Goal: Check status: Check status

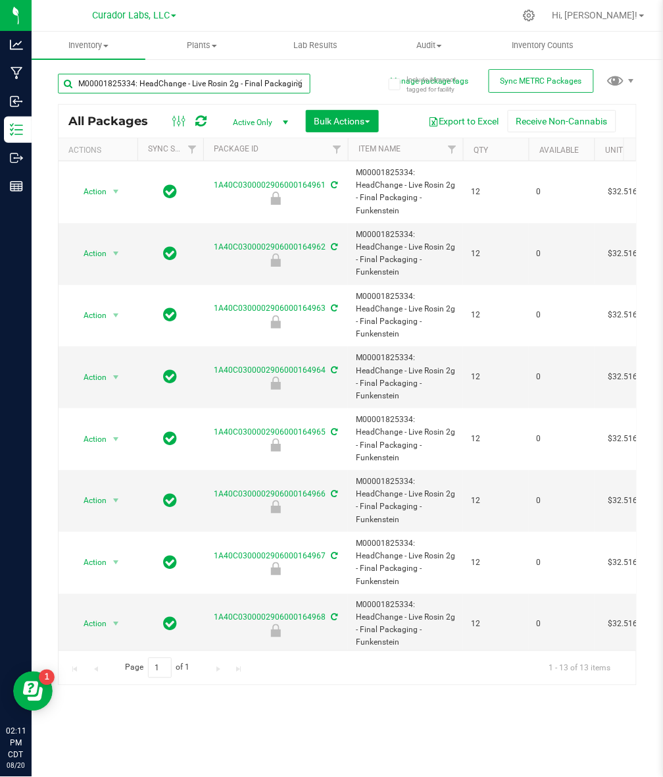
click at [237, 86] on input "M00001825334: HeadChange - Live Rosin 2g - Final Packaging - Funkenstein" at bounding box center [184, 84] width 253 height 20
paste input "785096: HeadChange - Live Badder 2g - Final Packaging - Raspberry Cake Pop"
click at [334, 84] on div "M00001785096: HeadChange - Live Badder 2g - Final Packaging - Raspberry Cake Pop" at bounding box center [203, 83] width 290 height 42
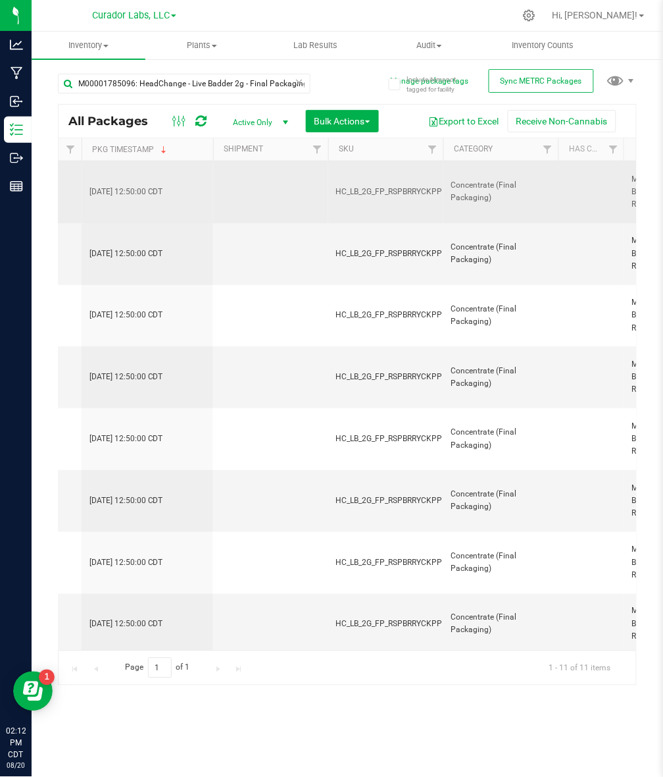
click at [408, 191] on span "HC_LB_2G_FP_RSPBRRYCKPP" at bounding box center [389, 192] width 107 height 13
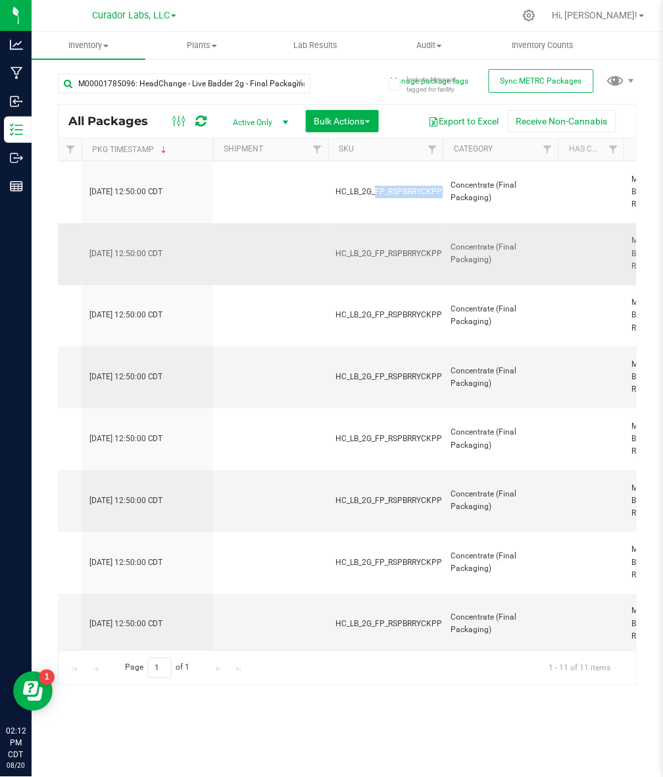
copy tr "HC_LB_2G_FP_RSPBRRYCKPP"
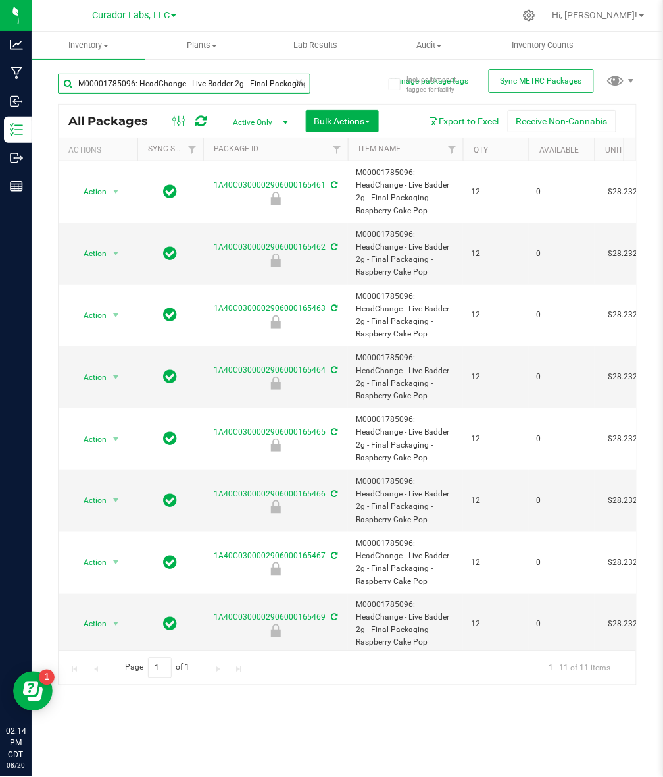
click at [209, 76] on input "M00001785096: HeadChange - Live Badder 2g - Final Packaging - Raspberry Cake Pop" at bounding box center [184, 84] width 253 height 20
paste input "453122: HeadChange - Live Badder 1"
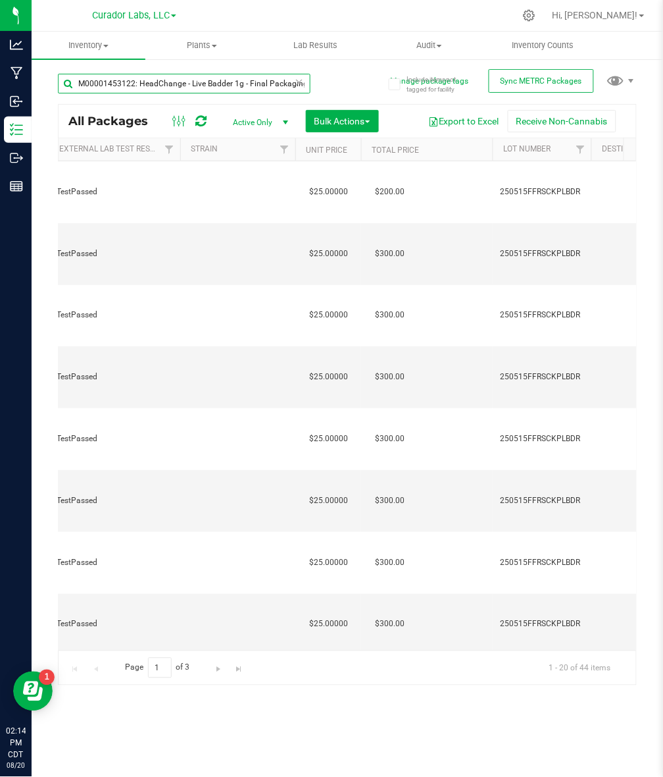
scroll to position [0, 1106]
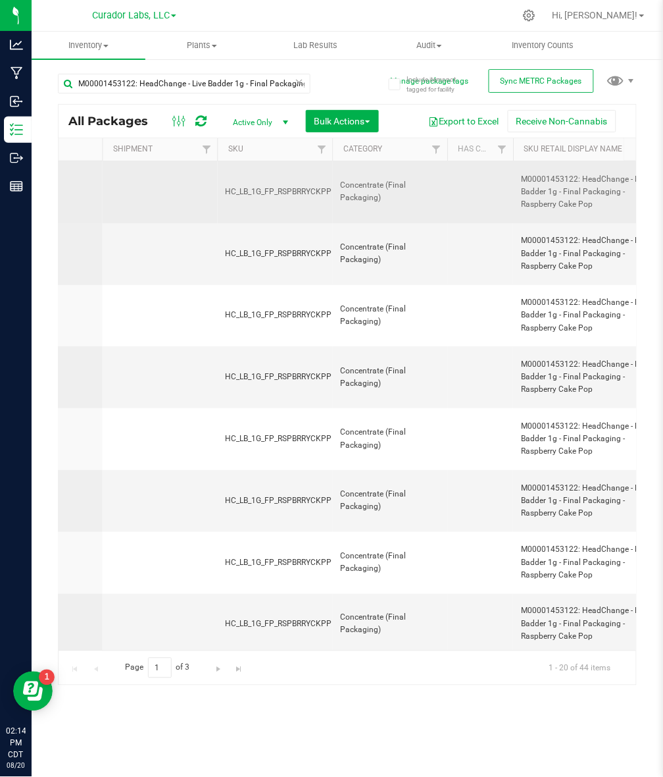
click at [297, 193] on span "HC_LB_1G_FP_RSPBRRYCKPP" at bounding box center [279, 192] width 107 height 13
copy tr "HC_LB_1G_FP_RSPBRRYCKPP"
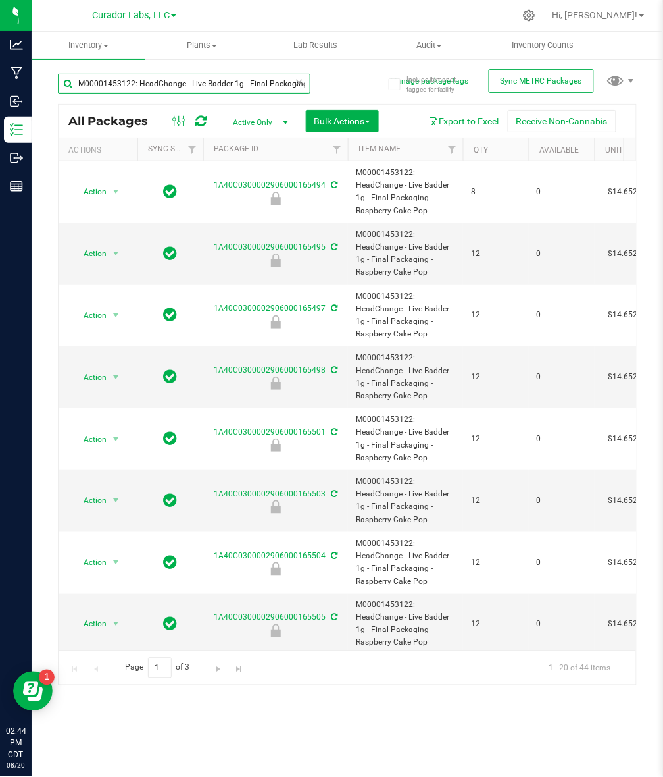
click at [216, 84] on input "M00001453122: HeadChange - Live Badder 1g - Final Packaging - Raspberry Cake Pop" at bounding box center [184, 84] width 253 height 20
paste input "2255453: SafeBet - Live Resin - Rolls - .5g 3pk - Final Packaging - Skunky Beau…"
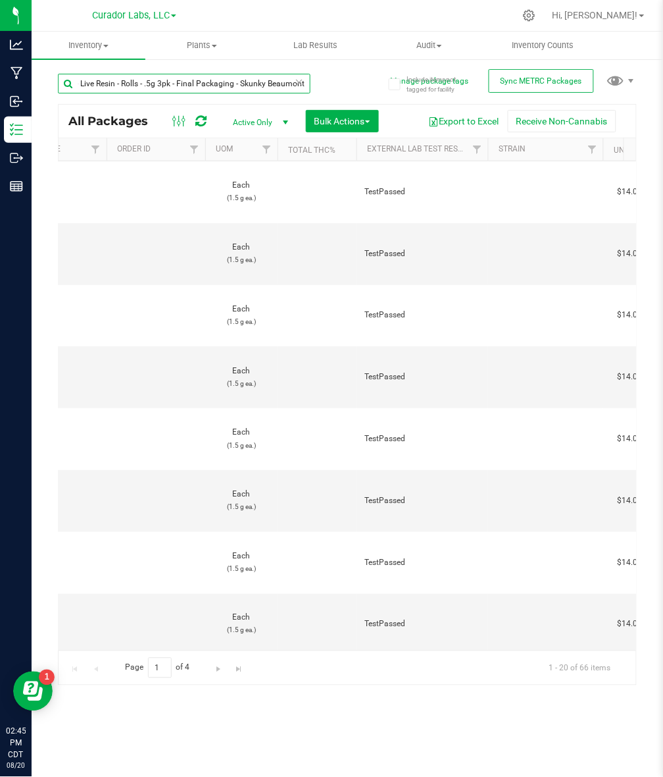
scroll to position [0, 621]
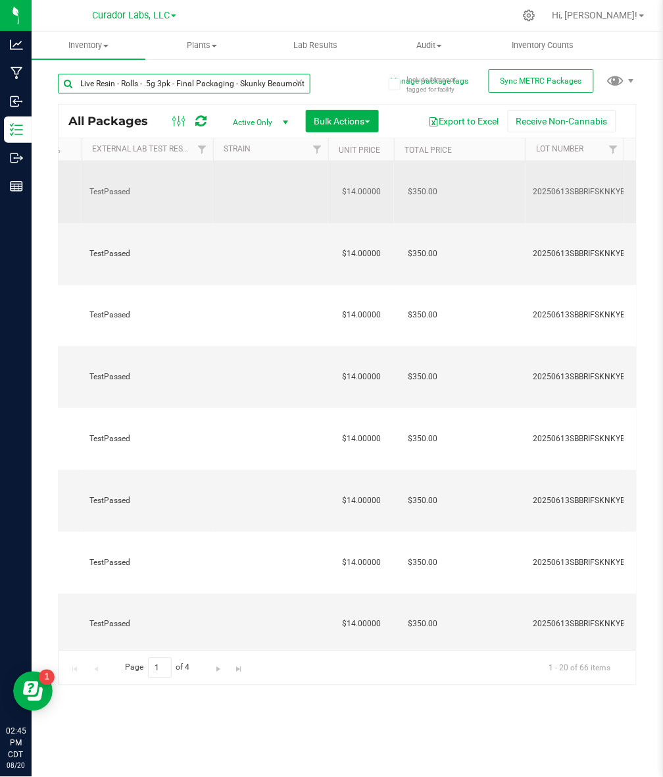
type input "M00002255453: SafeBet - Live Resin - Rolls - .5g 3pk - Final Packaging - Skunky…"
click at [359, 190] on span "$14.00000" at bounding box center [362, 191] width 52 height 19
copy span "14.00000"
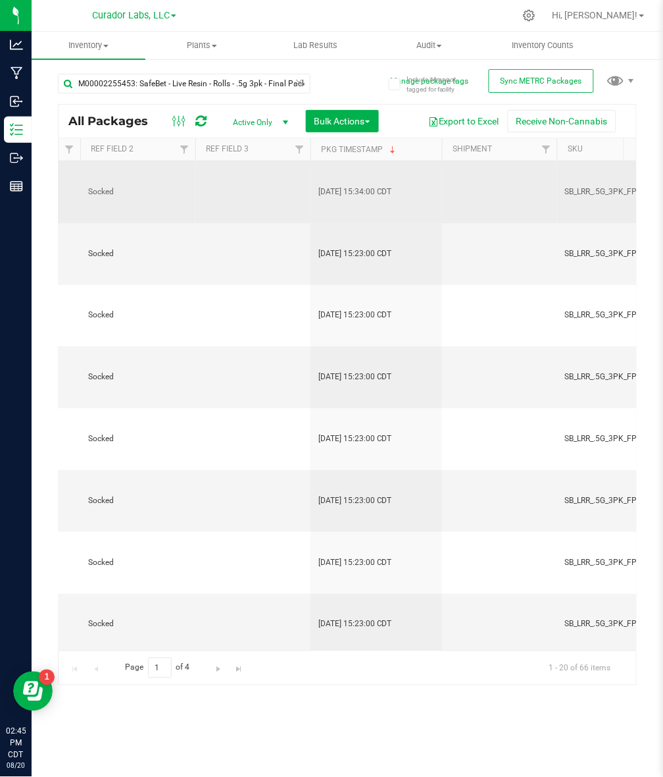
click at [579, 184] on td "SB_LRR_.5G_3PK_FP_SKNKYBMNT" at bounding box center [614, 192] width 115 height 62
click at [580, 193] on span "SB_LRR_.5G_3PK_FP_SKNKYBMNT" at bounding box center [626, 192] width 123 height 13
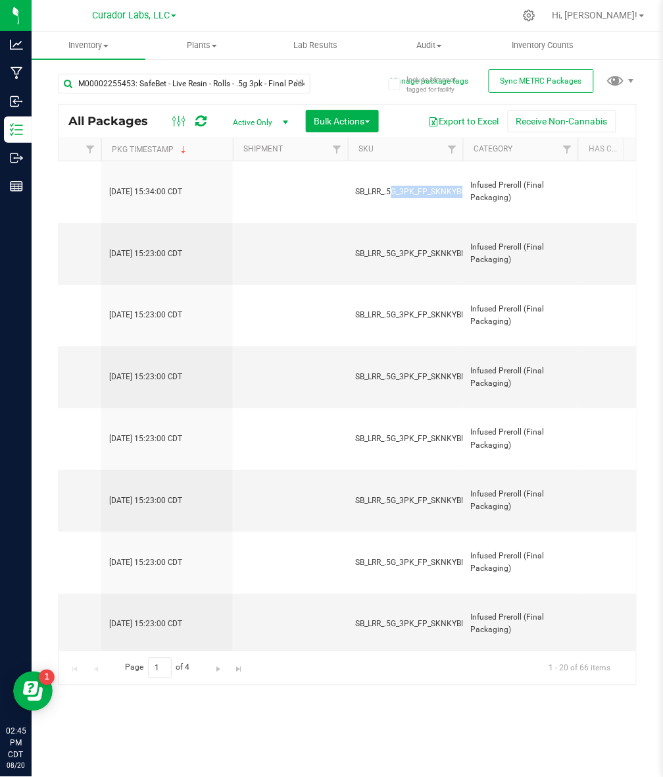
copy tr "SB_LRR_.5G_3PK_FP_SKNKYBMNT"
drag, startPoint x: 356, startPoint y: 650, endPoint x: 280, endPoint y: 656, distance: 76.6
click at [280, 656] on div "Page 1 of 4 1 - 20 of 66 items" at bounding box center [348, 667] width 578 height 34
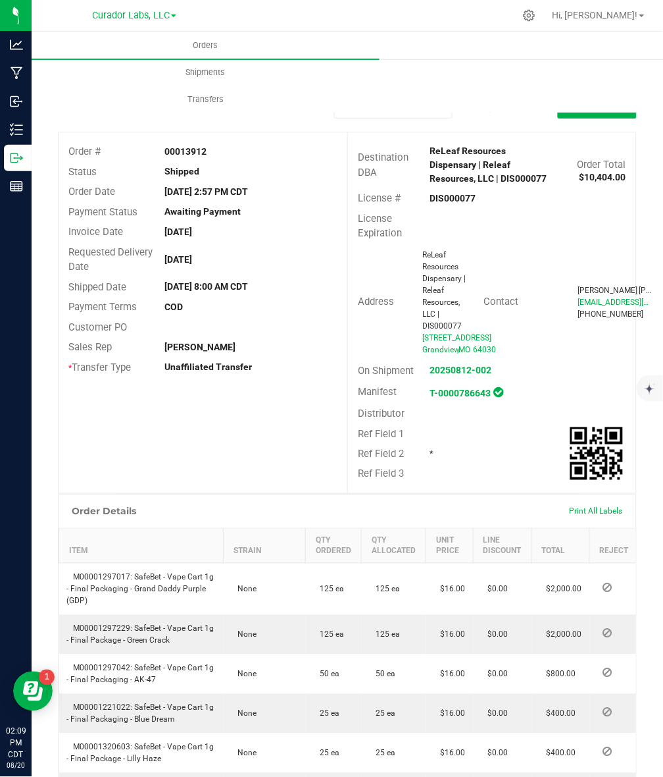
scroll to position [640, 0]
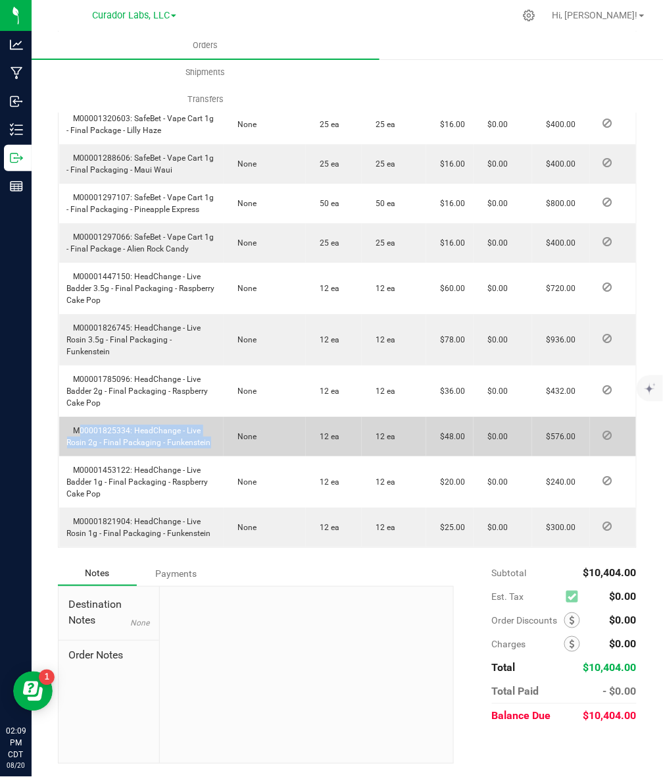
click at [159, 439] on span "M00001825334: HeadChange - Live Rosin 2g - Final Packaging - Funkenstein" at bounding box center [139, 436] width 144 height 21
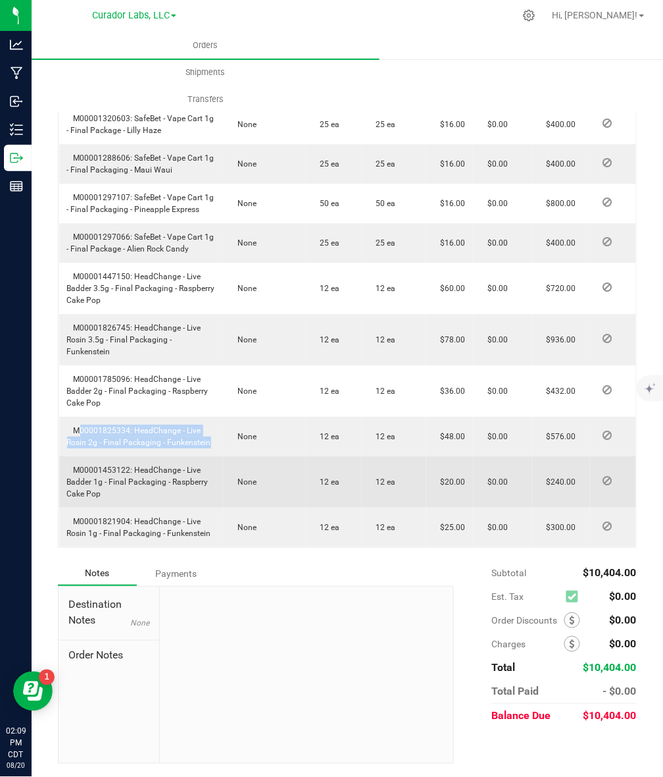
drag, startPoint x: 171, startPoint y: 481, endPoint x: 178, endPoint y: 505, distance: 24.8
click at [178, 505] on td "M00001453122: HeadChange - Live Badder 1g - Final Packaging - Raspberry Cake Pop" at bounding box center [141, 481] width 165 height 51
copy span "Raspberry Cake Pop"
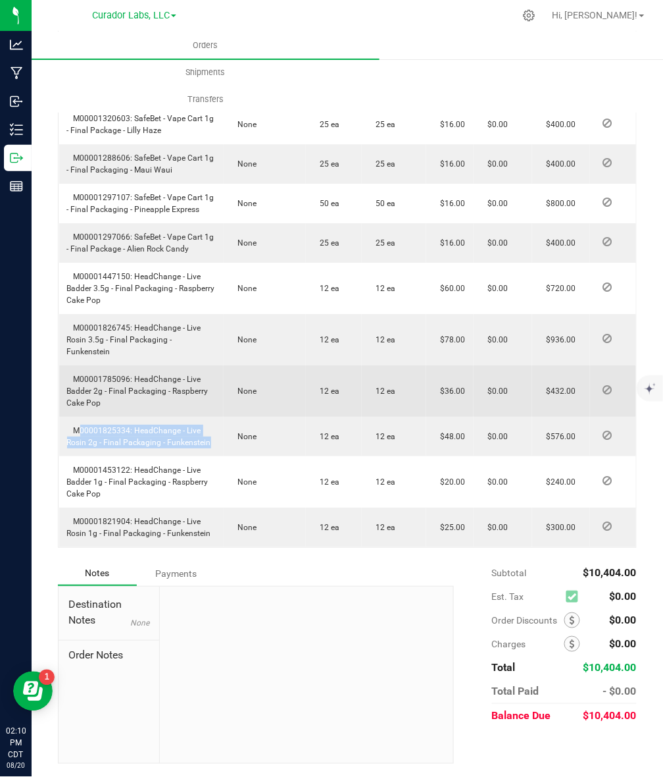
click at [113, 378] on span "M00001785096: HeadChange - Live Badder 2g - Final Packaging - Raspberry Cake Pop" at bounding box center [137, 390] width 141 height 33
copy span "M00001785096"
click at [105, 397] on td "M00001785096: HeadChange - Live Badder 2g - Final Packaging - Raspberry Cake Pop" at bounding box center [141, 390] width 165 height 51
drag, startPoint x: 107, startPoint y: 403, endPoint x: 70, endPoint y: 375, distance: 45.5
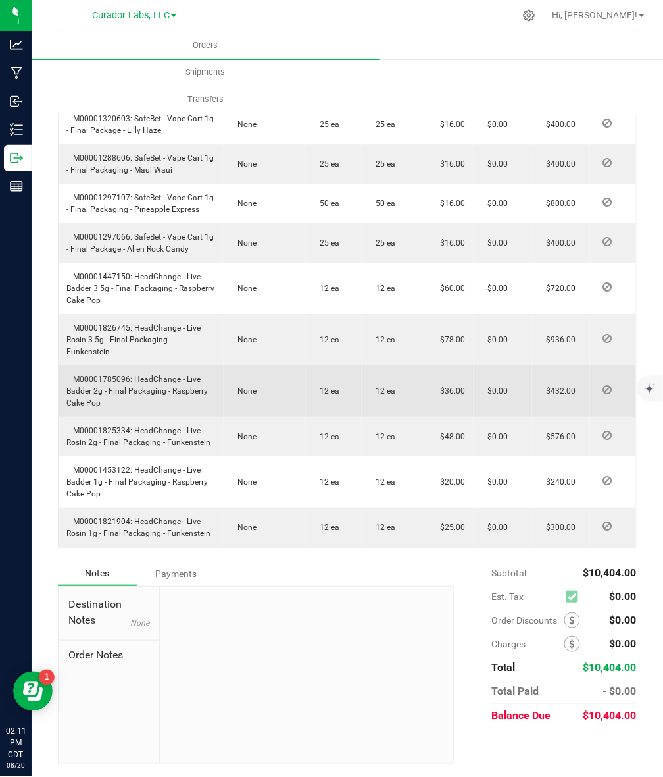
click at [70, 375] on td "M00001785096: HeadChange - Live Badder 2g - Final Packaging - Raspberry Cake Pop" at bounding box center [141, 390] width 165 height 51
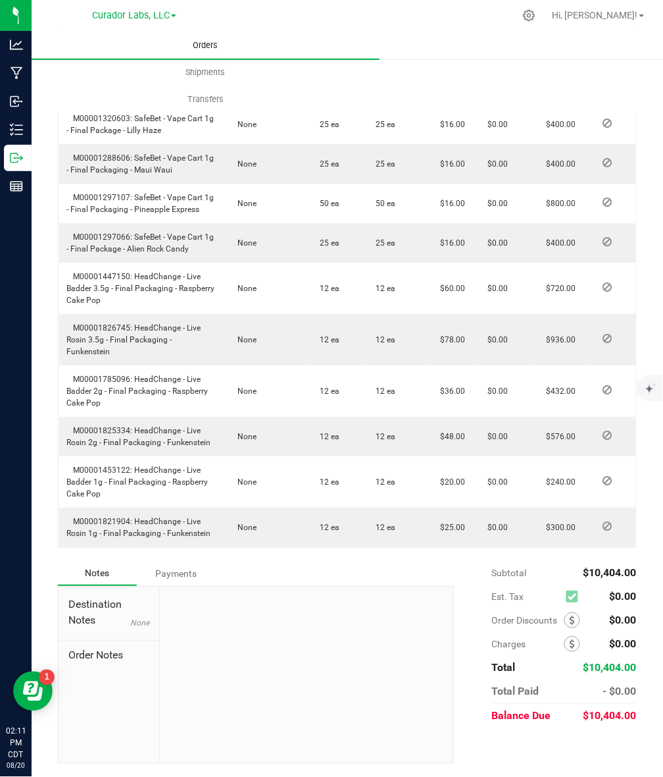
copy span "M00001785096: HeadChange - Live Badder 2g - Final Packaging - Raspberry Cake Pop"
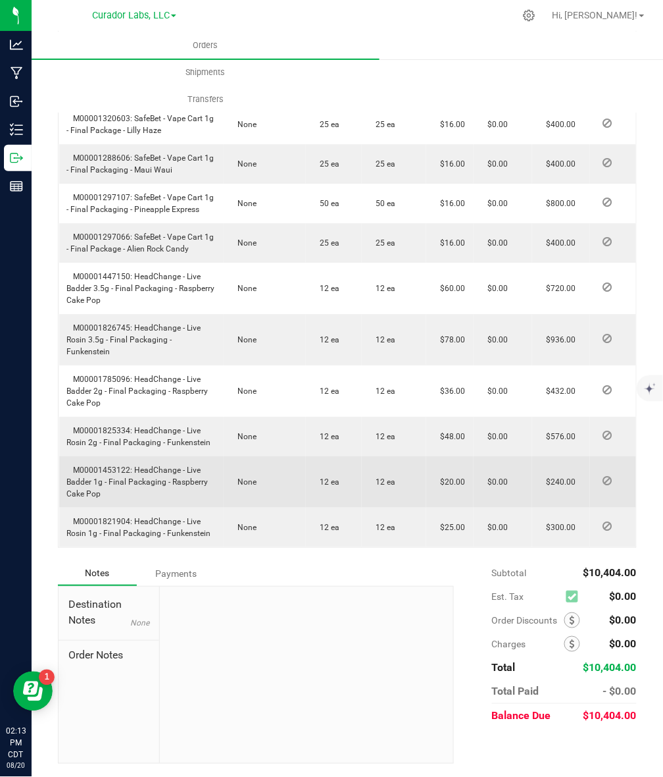
drag, startPoint x: 103, startPoint y: 500, endPoint x: 76, endPoint y: 469, distance: 41.5
click at [76, 469] on td "M00001453122: HeadChange - Live Badder 1g - Final Packaging - Raspberry Cake Pop" at bounding box center [141, 481] width 165 height 51
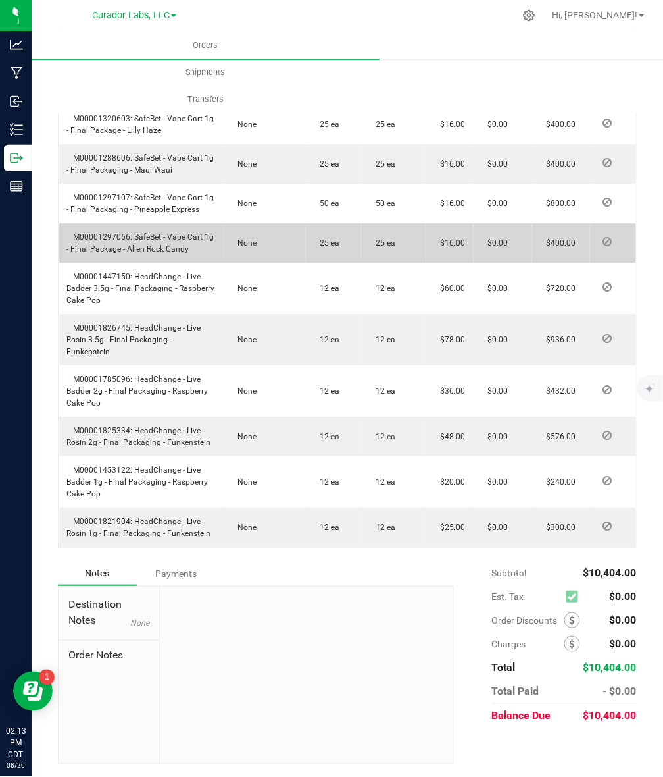
copy span "M00001453122: HeadChange - Live Badder 1g - Final Packaging - Raspberry Cake Pop"
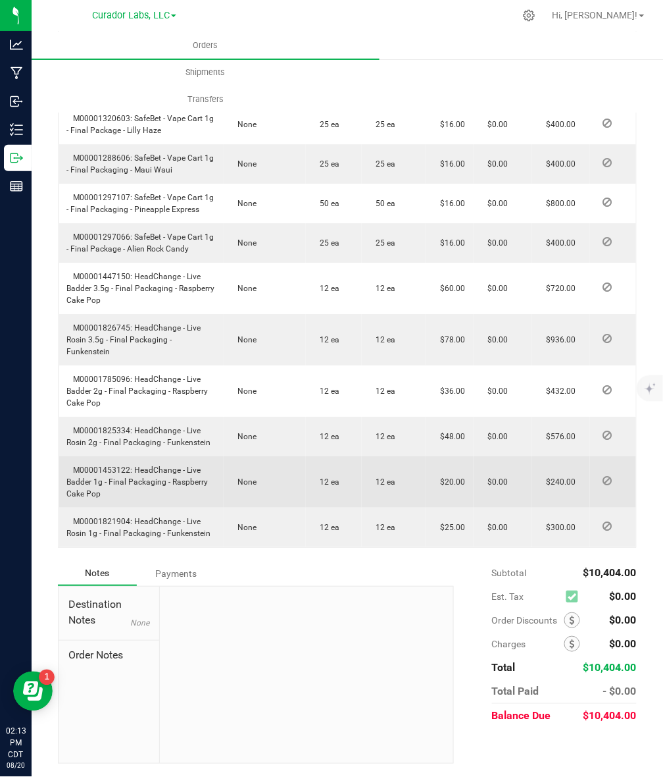
click at [161, 461] on td "M00001453122: HeadChange - Live Badder 1g - Final Packaging - Raspberry Cake Pop" at bounding box center [141, 481] width 165 height 51
drag, startPoint x: 133, startPoint y: 471, endPoint x: 159, endPoint y: 491, distance: 33.3
click at [159, 491] on td "M00001453122: HeadChange - Live Badder 1g - Final Packaging - Raspberry Cake Pop" at bounding box center [141, 481] width 165 height 51
copy span "HeadChange - Live Badder 1g - Final Packaging - Raspberry Cake Pop"
drag, startPoint x: 72, startPoint y: 469, endPoint x: 129, endPoint y: 473, distance: 56.7
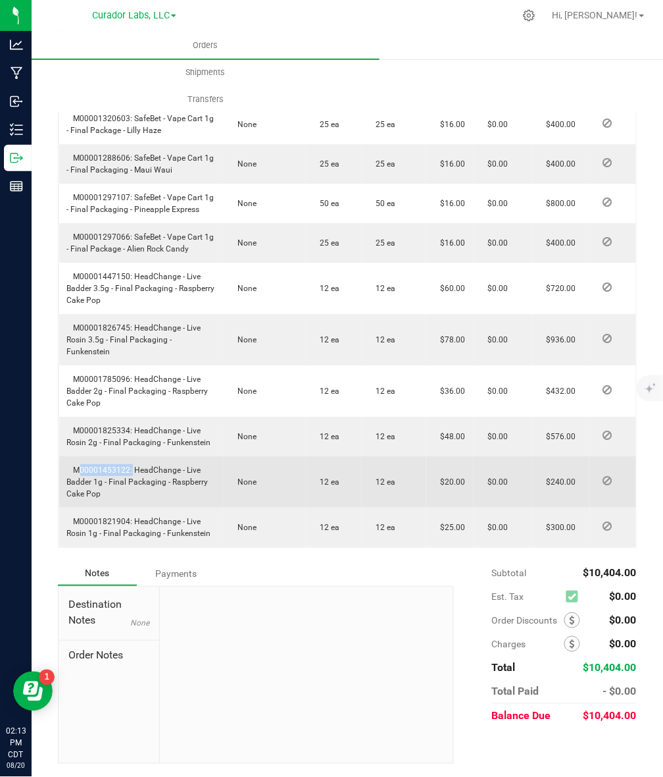
click at [129, 473] on span "M00001453122: HeadChange - Live Badder 1g - Final Packaging - Raspberry Cake Pop" at bounding box center [137, 481] width 141 height 33
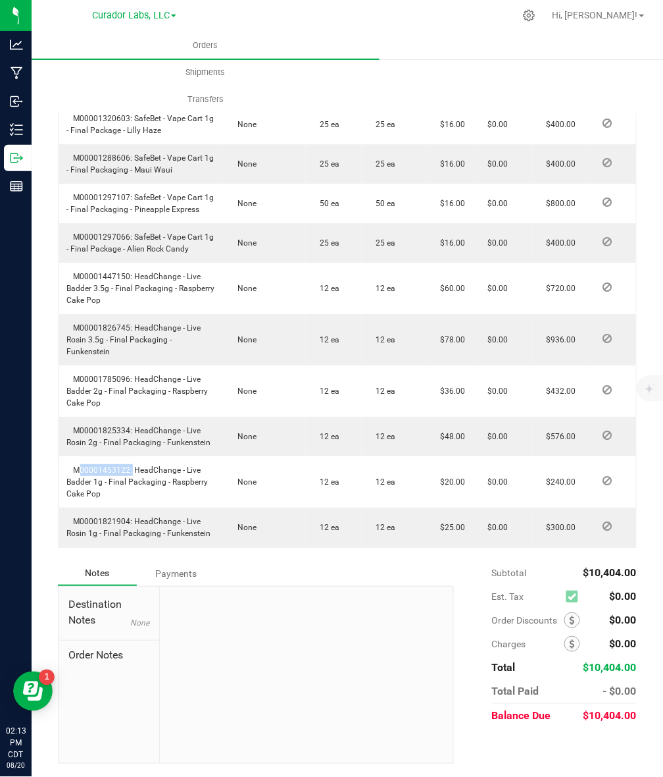
copy span "M00001453122"
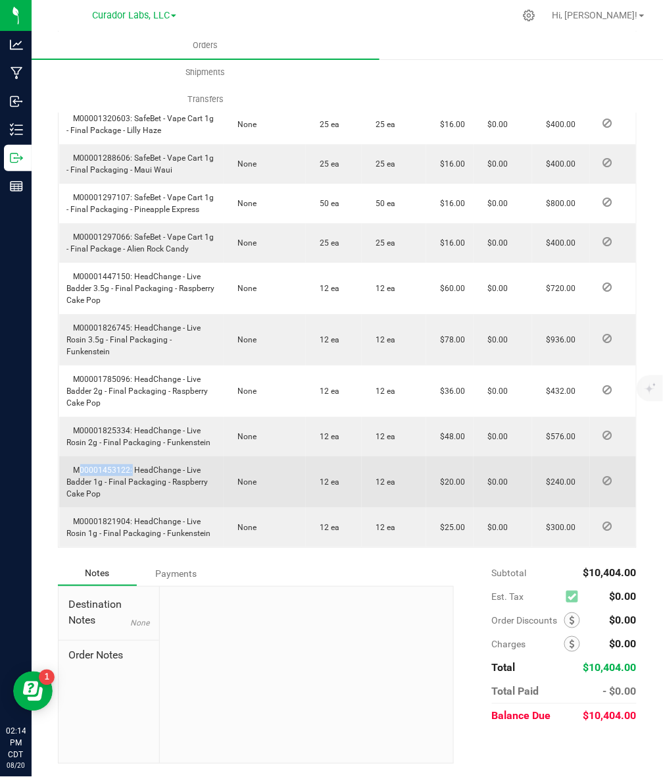
drag, startPoint x: 107, startPoint y: 499, endPoint x: 60, endPoint y: 469, distance: 55.7
click at [60, 469] on td "M00001453122: HeadChange - Live Badder 1g - Final Packaging - Raspberry Cake Pop" at bounding box center [141, 481] width 165 height 51
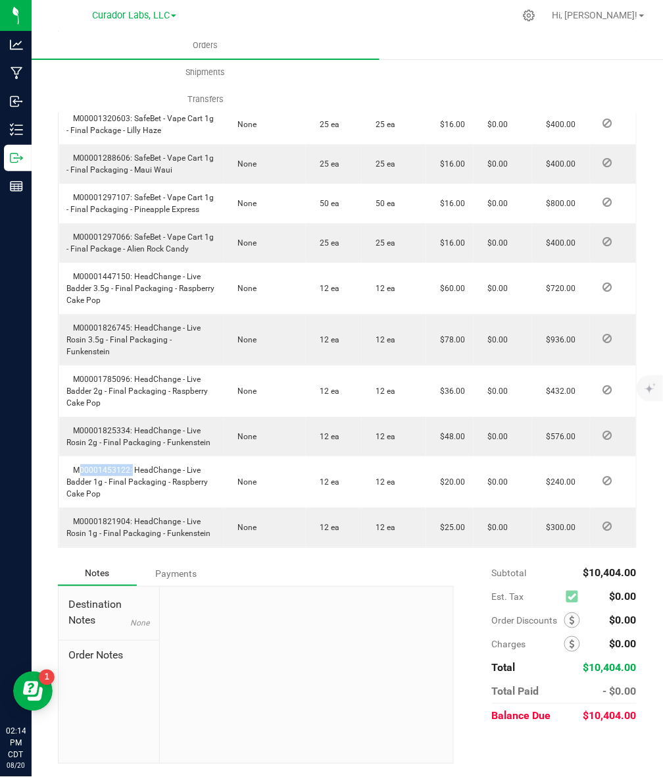
copy span "M00001453122: HeadChange - Live Badder 1g - Final Packaging - Raspberry Cake Pop"
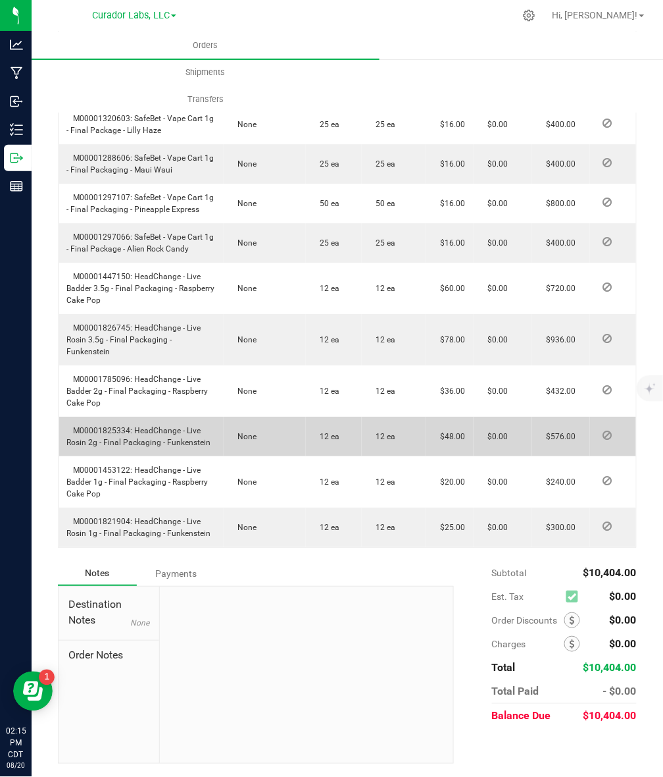
click at [165, 446] on td "M00001825334: HeadChange - Live Rosin 2g - Final Packaging - Funkenstein" at bounding box center [141, 436] width 165 height 39
drag, startPoint x: 165, startPoint y: 439, endPoint x: 209, endPoint y: 440, distance: 44.1
click at [209, 440] on td "M00001825334: HeadChange - Live Rosin 2g - Final Packaging - Funkenstein" at bounding box center [141, 436] width 165 height 39
copy span "Funkenstein"
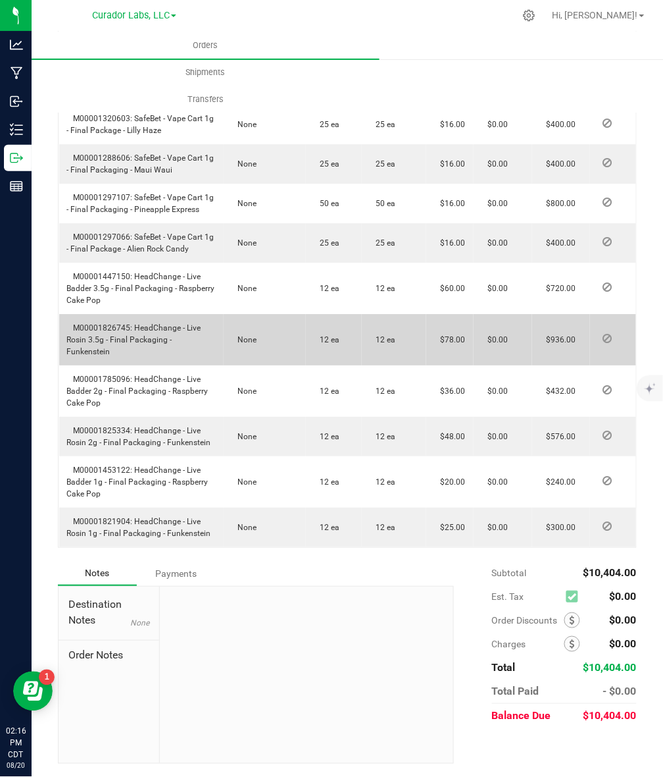
click at [129, 334] on span "M00001826745: HeadChange - Live Rosin 3.5g - Final Packaging - Funkenstein" at bounding box center [134, 339] width 134 height 33
click at [128, 336] on span "M00001826745: HeadChange - Live Rosin 3.5g - Final Packaging - Funkenstein" at bounding box center [134, 339] width 134 height 33
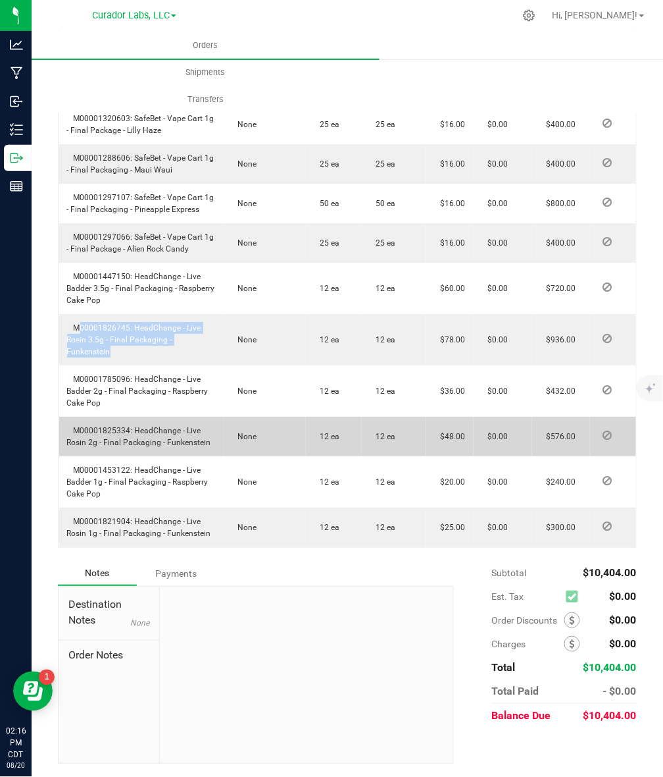
copy span "M00001826745: HeadChange - Live Rosin 3.5g - Final Packaging - Funkenstein"
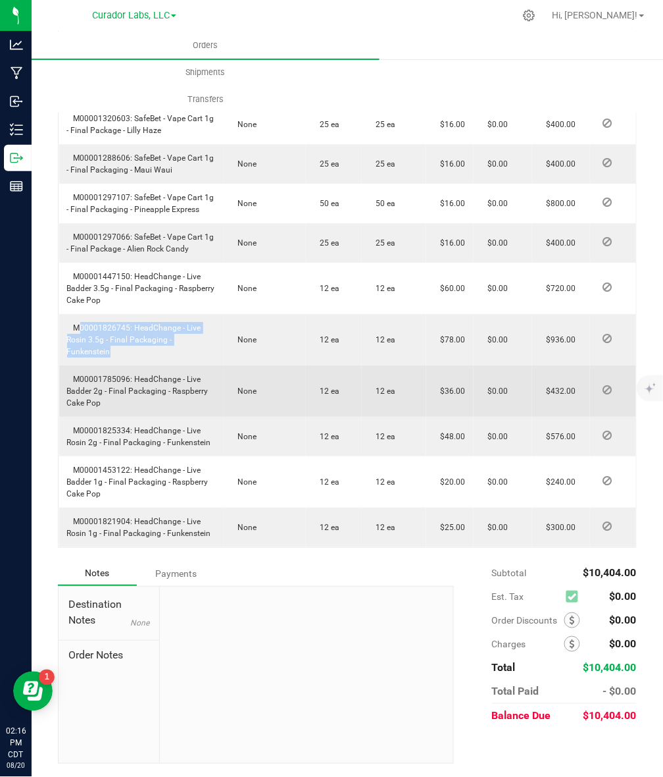
click at [227, 374] on td "None" at bounding box center [265, 390] width 82 height 51
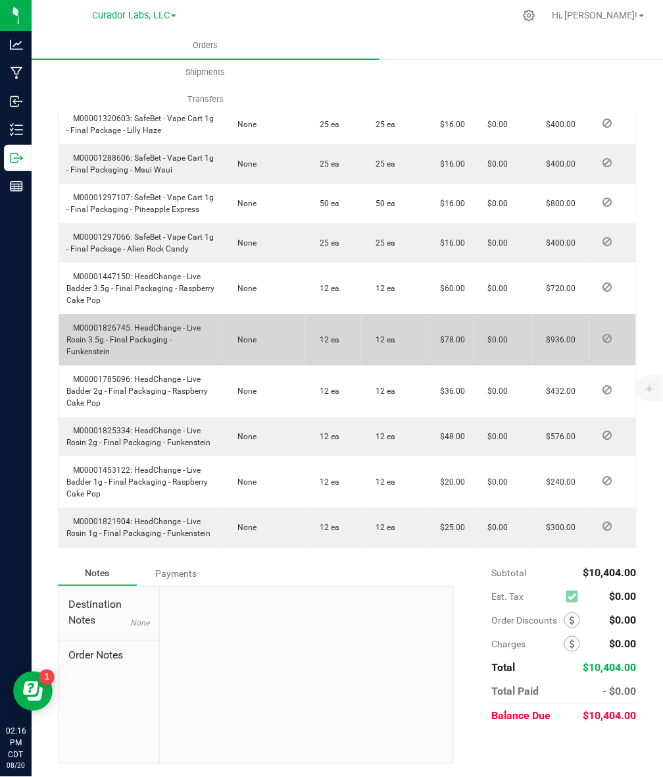
drag, startPoint x: 135, startPoint y: 339, endPoint x: 215, endPoint y: 357, distance: 81.6
click at [215, 357] on td "M00001826745: HeadChange - Live Rosin 3.5g - Final Packaging - Funkenstein" at bounding box center [141, 339] width 165 height 51
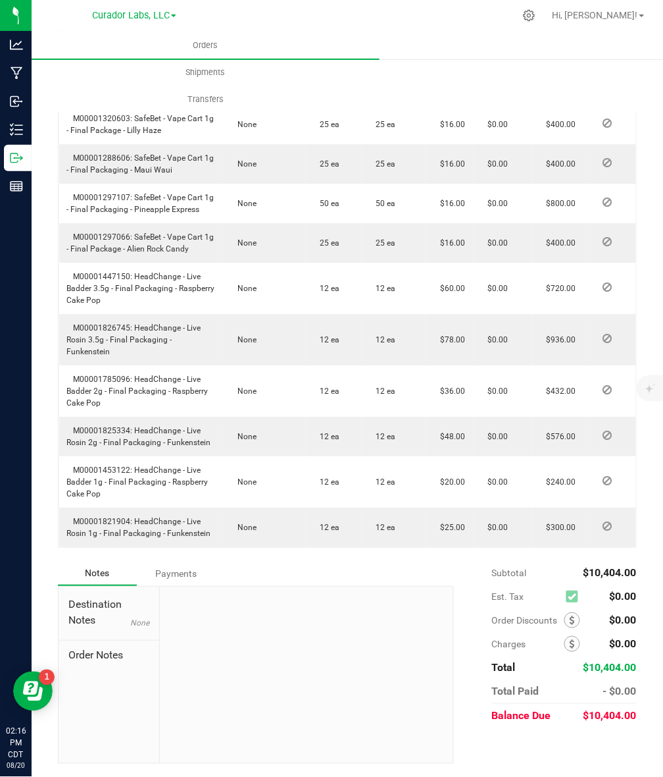
copy span "HeadChange - Live Rosin 3.5g - Final Packaging - Funkenstein"
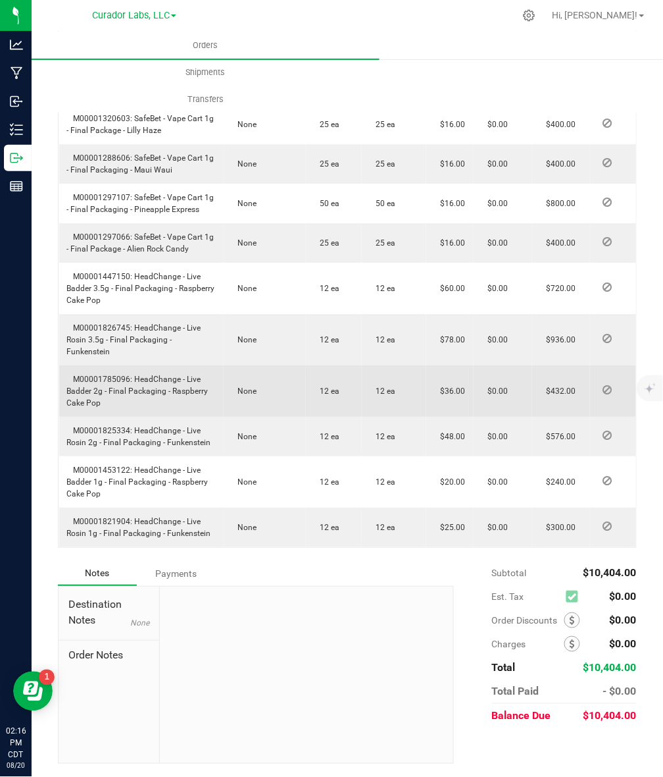
click at [145, 376] on span "M00001785096: HeadChange - Live Badder 2g - Final Packaging - Raspberry Cake Pop" at bounding box center [137, 390] width 141 height 33
drag, startPoint x: 132, startPoint y: 376, endPoint x: 140, endPoint y: 399, distance: 24.3
click at [140, 399] on td "M00001785096: HeadChange - Live Badder 2g - Final Packaging - Raspberry Cake Pop" at bounding box center [141, 390] width 165 height 51
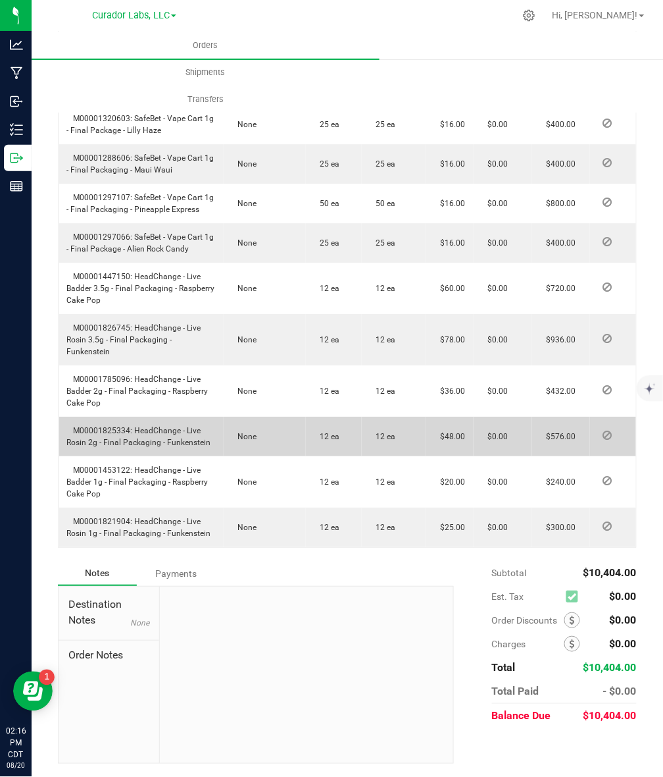
drag, startPoint x: 132, startPoint y: 430, endPoint x: 212, endPoint y: 448, distance: 81.6
click at [212, 448] on td "M00001825334: HeadChange - Live Rosin 2g - Final Packaging - Funkenstein" at bounding box center [141, 436] width 165 height 39
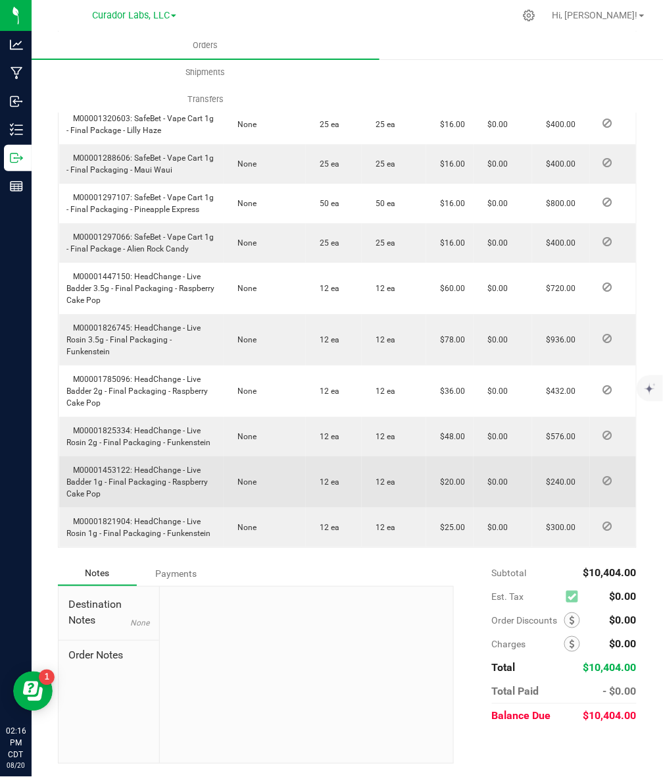
drag, startPoint x: 132, startPoint y: 466, endPoint x: 143, endPoint y: 496, distance: 31.9
click at [143, 496] on td "M00001453122: HeadChange - Live Badder 1g - Final Packaging - Raspberry Cake Pop" at bounding box center [141, 481] width 165 height 51
click at [140, 492] on td "M00001453122: HeadChange - Live Badder 1g - Final Packaging - Raspberry Cake Pop" at bounding box center [141, 481] width 165 height 51
drag, startPoint x: 135, startPoint y: 471, endPoint x: 143, endPoint y: 488, distance: 19.7
click at [143, 488] on td "M00001453122: HeadChange - Live Badder 1g - Final Packaging - Raspberry Cake Pop" at bounding box center [141, 481] width 165 height 51
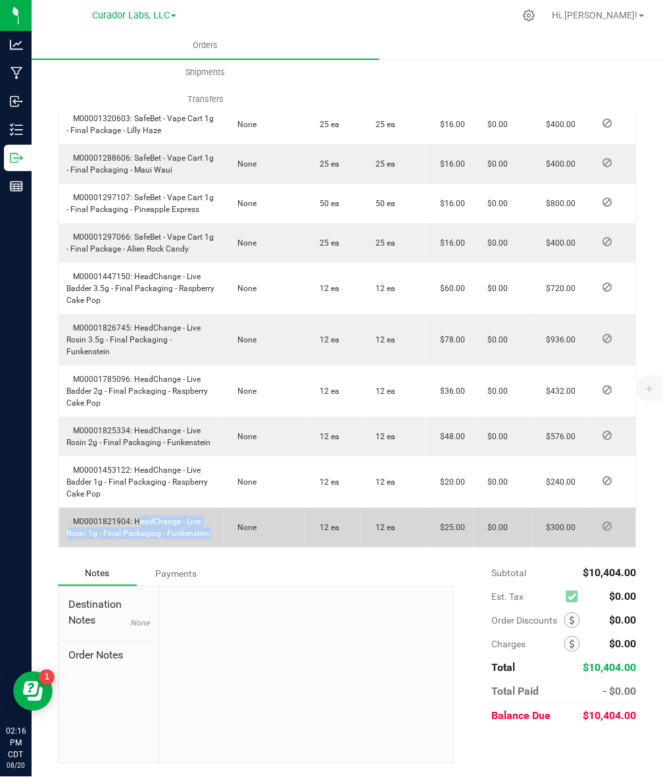
drag, startPoint x: 139, startPoint y: 525, endPoint x: 222, endPoint y: 534, distance: 84.1
click at [222, 534] on outbound-order-line-row "M00001821904: HeadChange - Live Rosin 1g - Final Packaging - Funkenstein None 1…" at bounding box center [349, 526] width 580 height 39
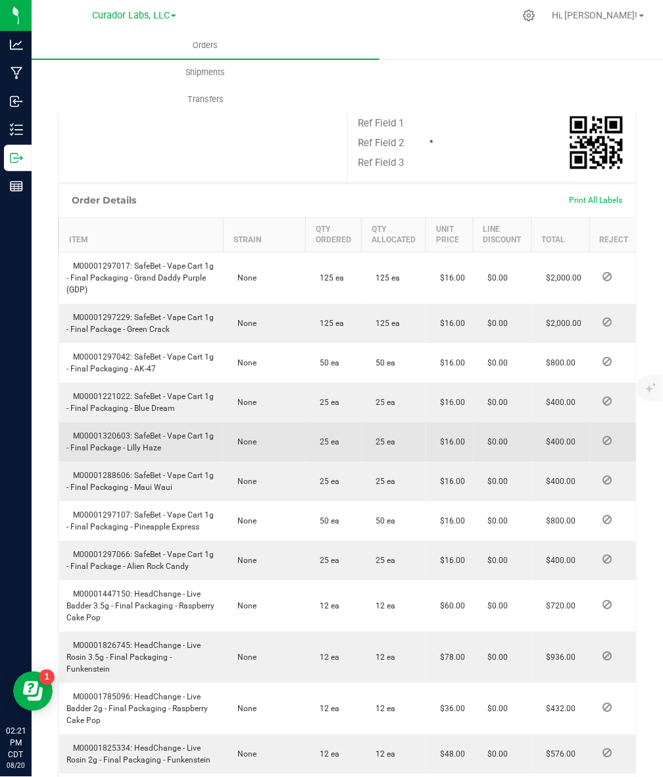
scroll to position [0, 0]
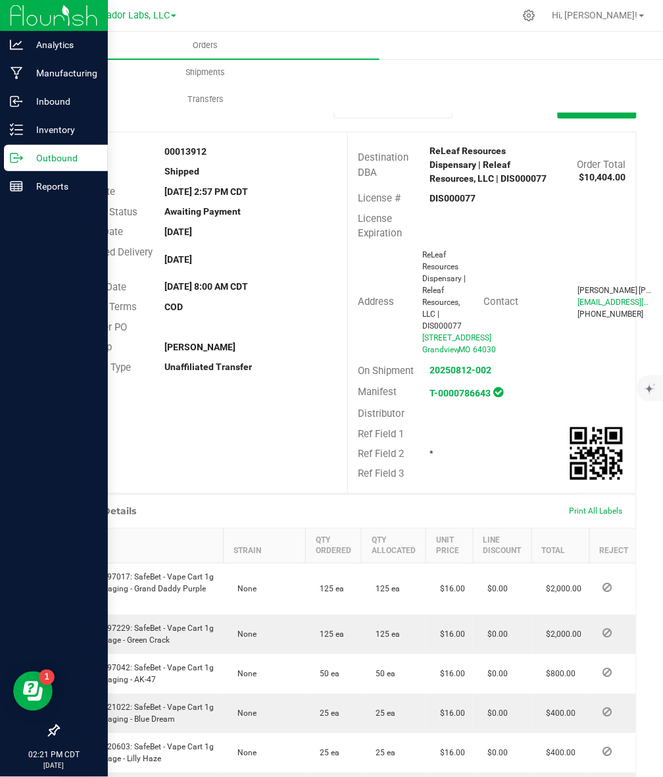
click at [17, 153] on icon at bounding box center [14, 157] width 7 height 9
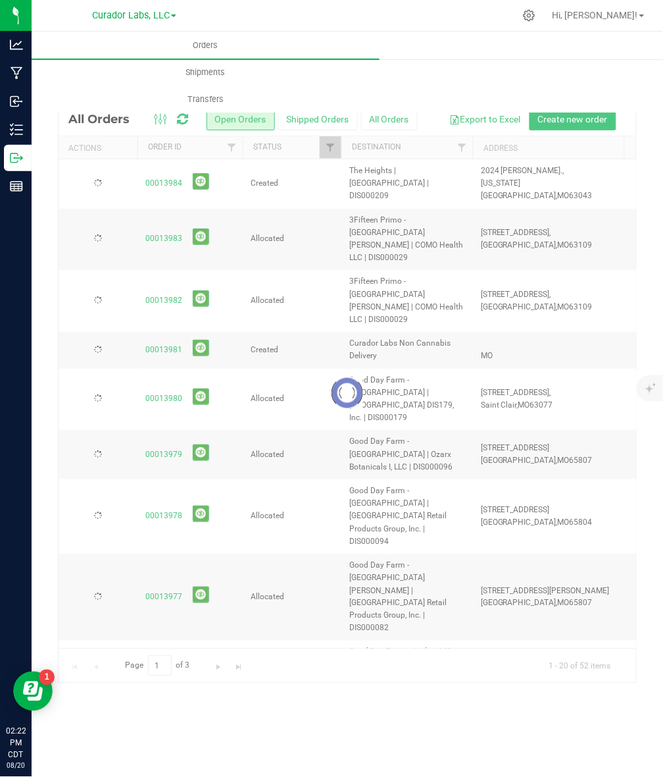
click at [321, 122] on button "Shipped Orders" at bounding box center [318, 119] width 80 height 22
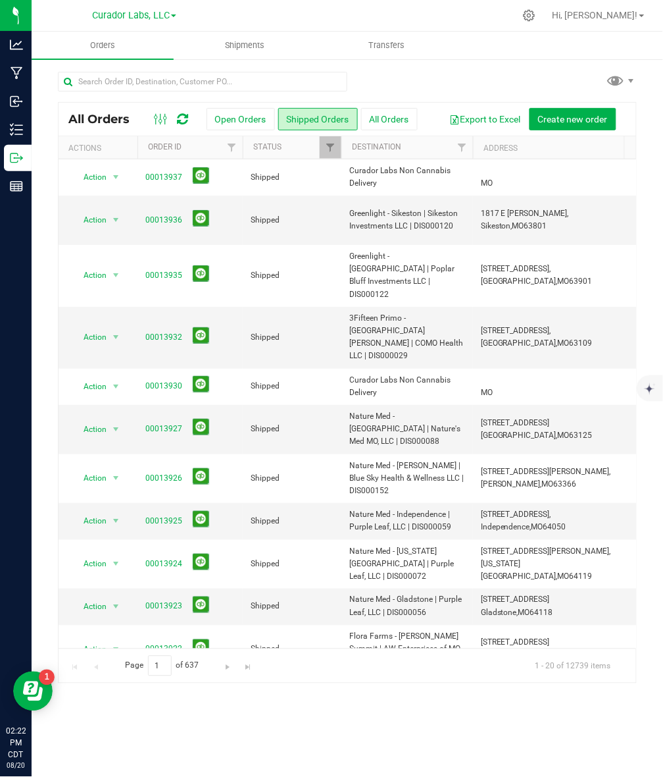
scroll to position [317, 0]
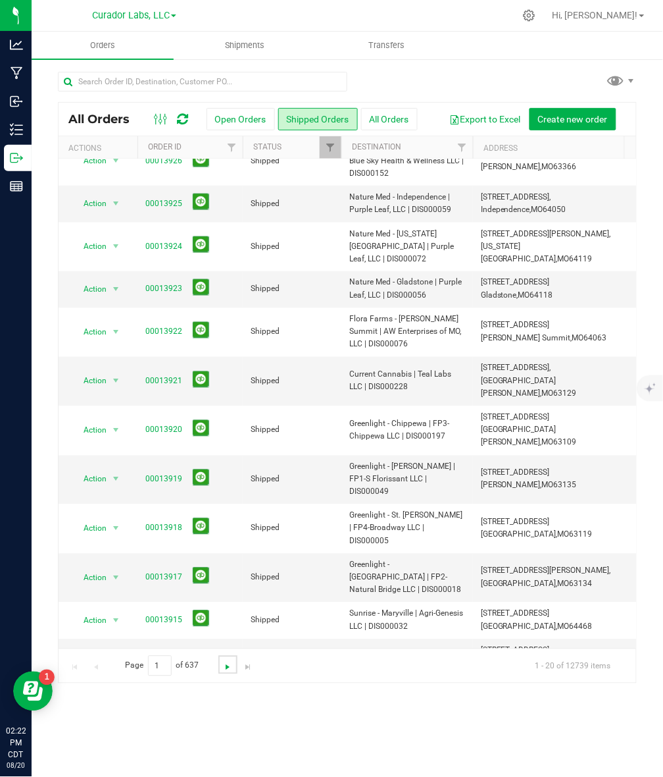
click at [230, 668] on span "Go to the next page" at bounding box center [227, 667] width 11 height 11
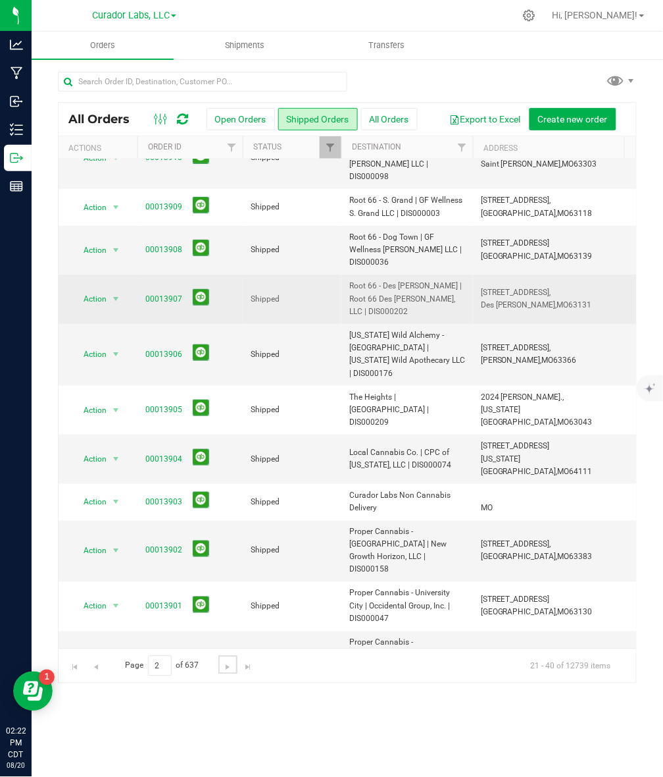
scroll to position [82, 0]
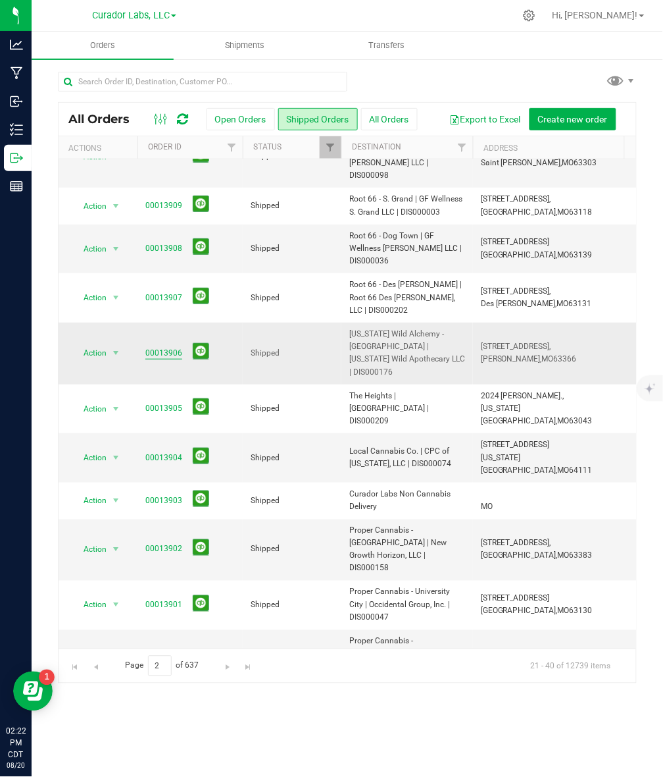
click at [168, 347] on link "00013906" at bounding box center [163, 353] width 37 height 13
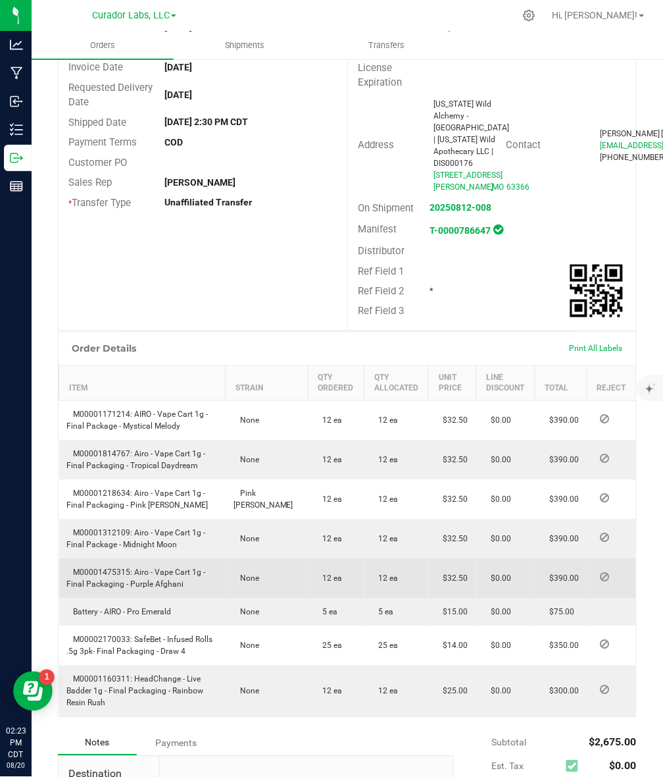
scroll to position [329, 0]
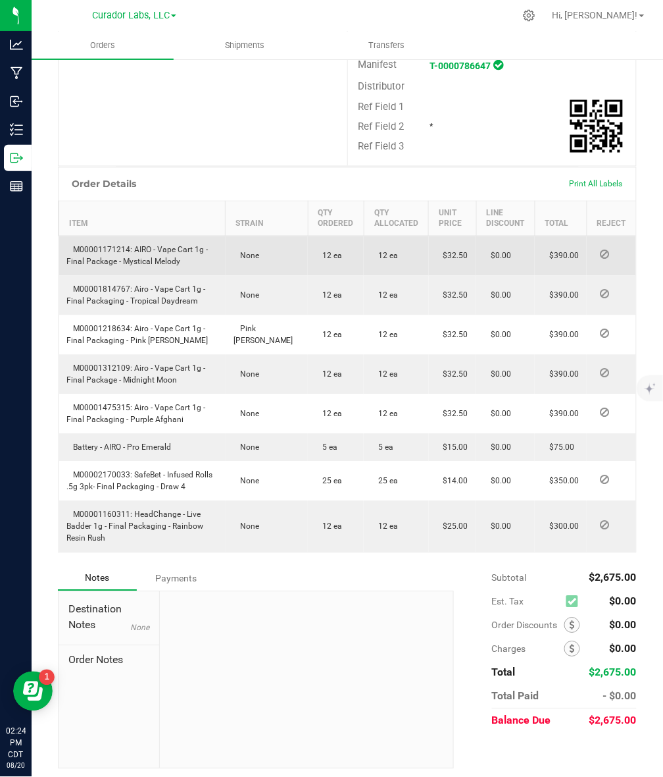
click at [122, 267] on span "M00001171214: AIRO - Vape Cart 1g - Final Package - Mystical Melody" at bounding box center [137, 255] width 141 height 21
click at [129, 262] on span "M00001171214: AIRO - Vape Cart 1g - Final Package - Mystical Melody" at bounding box center [137, 255] width 141 height 21
drag, startPoint x: 135, startPoint y: 260, endPoint x: 182, endPoint y: 272, distance: 48.8
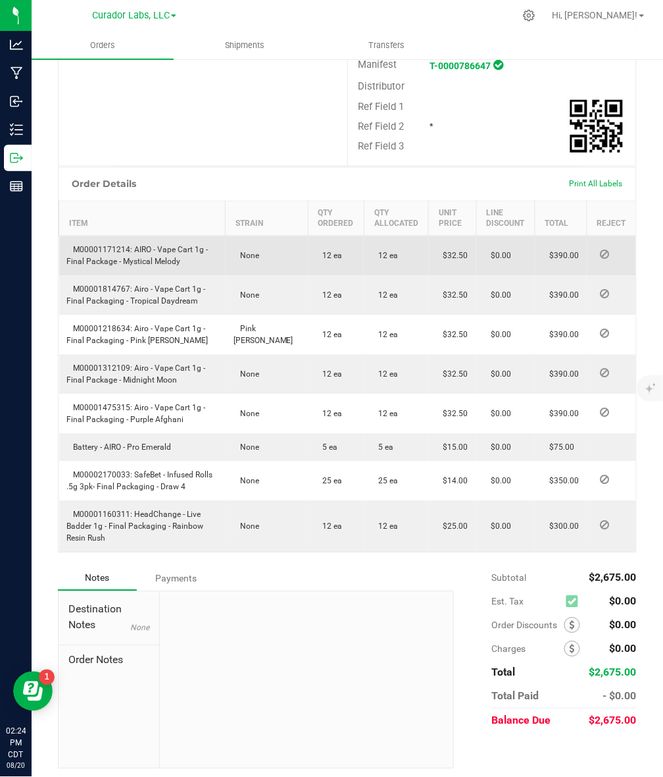
click at [182, 272] on td "M00001171214: AIRO - Vape Cart 1g - Final Package - Mystical Melody" at bounding box center [142, 256] width 166 height 40
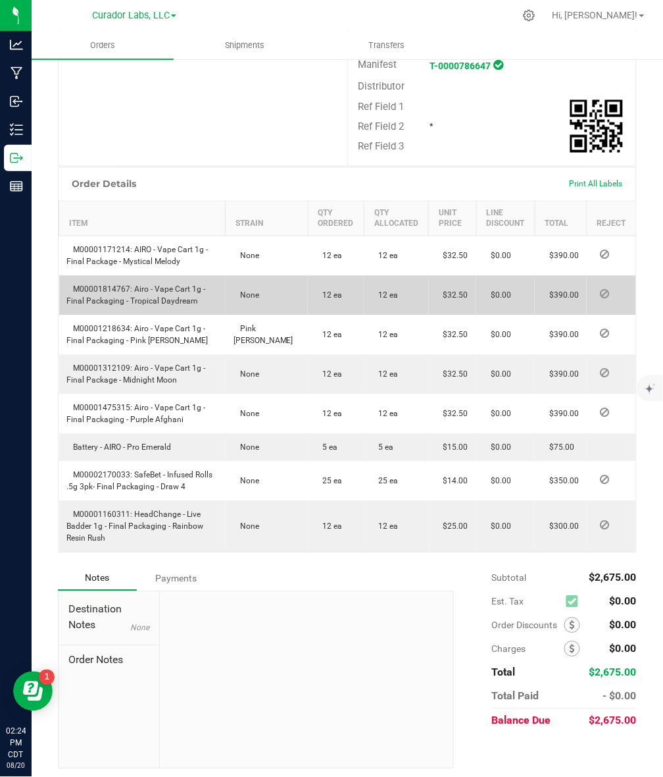
drag, startPoint x: 133, startPoint y: 303, endPoint x: 201, endPoint y: 313, distance: 68.6
click at [201, 313] on td "M00001814767: Airo - Vape Cart 1g - Final Packaging - Tropical Daydream" at bounding box center [142, 295] width 166 height 39
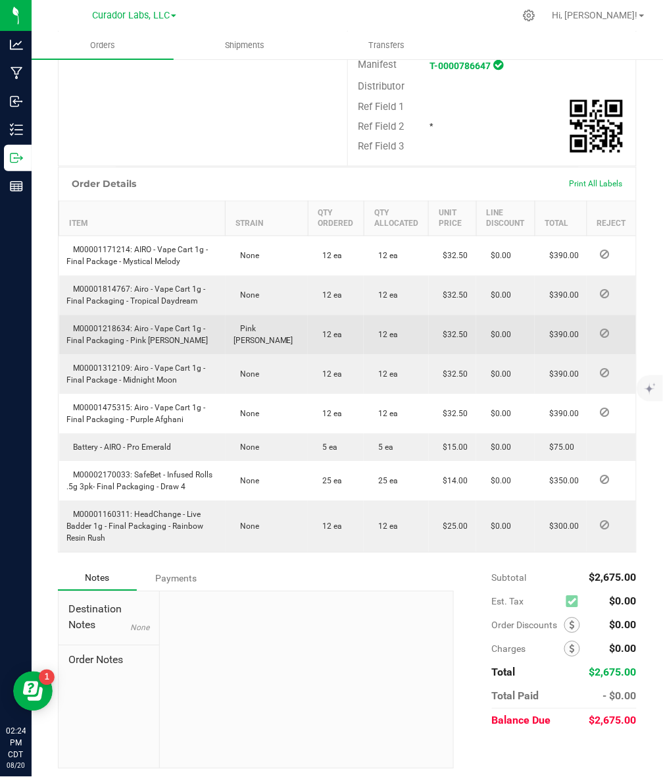
click at [159, 338] on span "M00001218634: Airo - Vape Cart 1g - Final Packaging - Pink [PERSON_NAME]" at bounding box center [137, 334] width 141 height 21
drag, startPoint x: 133, startPoint y: 338, endPoint x: 184, endPoint y: 359, distance: 55.5
click at [184, 355] on td "M00001218634: Airo - Vape Cart 1g - Final Packaging - Pink [PERSON_NAME]" at bounding box center [142, 334] width 166 height 39
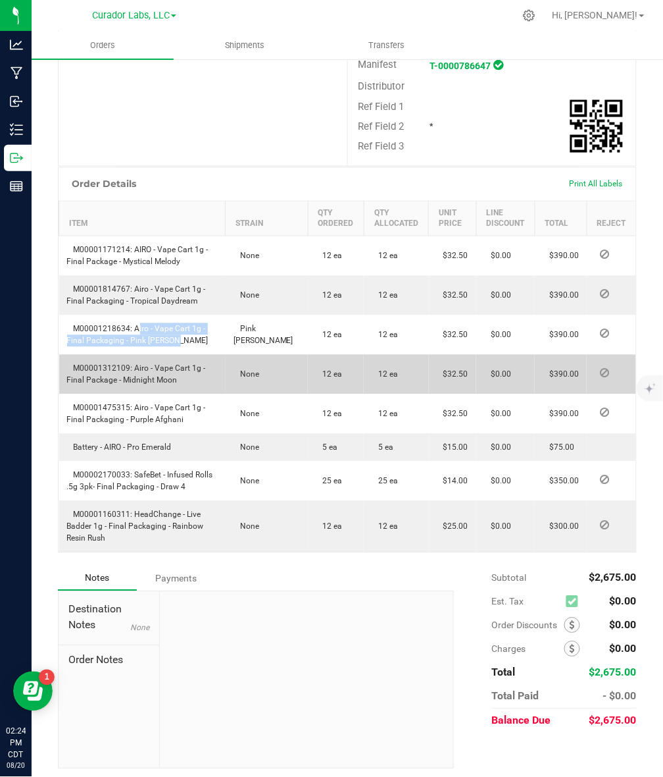
drag, startPoint x: 134, startPoint y: 379, endPoint x: 181, endPoint y: 396, distance: 50.2
click at [181, 394] on td "M00001312109: Airo - Vape Cart 1g - Final Package - Midnight Moon" at bounding box center [142, 374] width 166 height 39
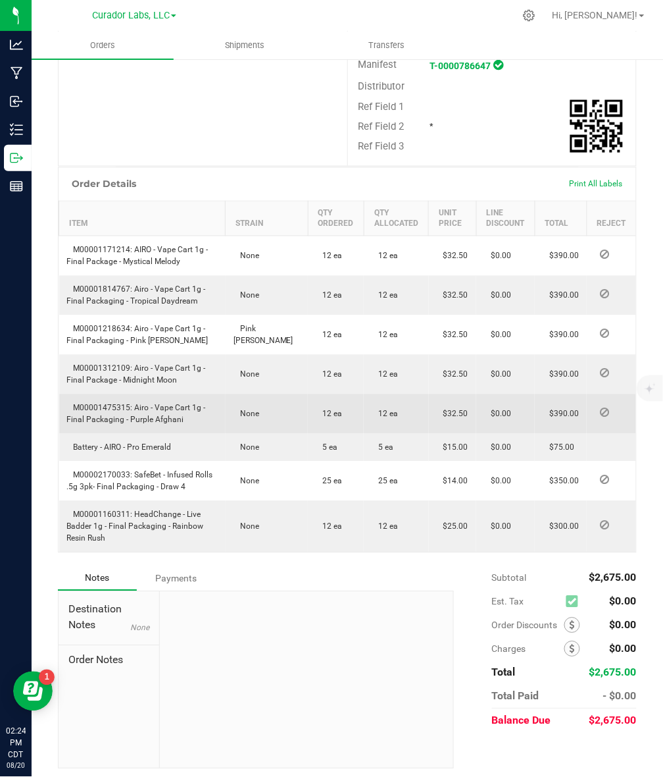
click at [165, 424] on span "M00001475315: Airo - Vape Cart 1g - Final Packaging - Purple Afghani" at bounding box center [136, 413] width 139 height 21
drag, startPoint x: 133, startPoint y: 415, endPoint x: 182, endPoint y: 435, distance: 53.4
click at [182, 434] on td "M00001475315: Airo - Vape Cart 1g - Final Packaging - Purple Afghani" at bounding box center [142, 413] width 166 height 39
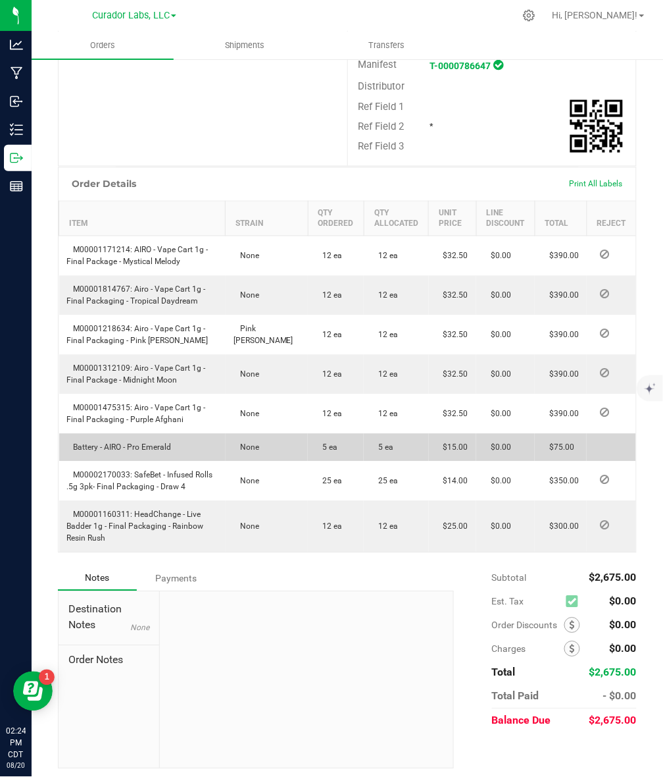
click at [103, 452] on span "Battery - AIRO - Pro Emerald" at bounding box center [119, 447] width 105 height 9
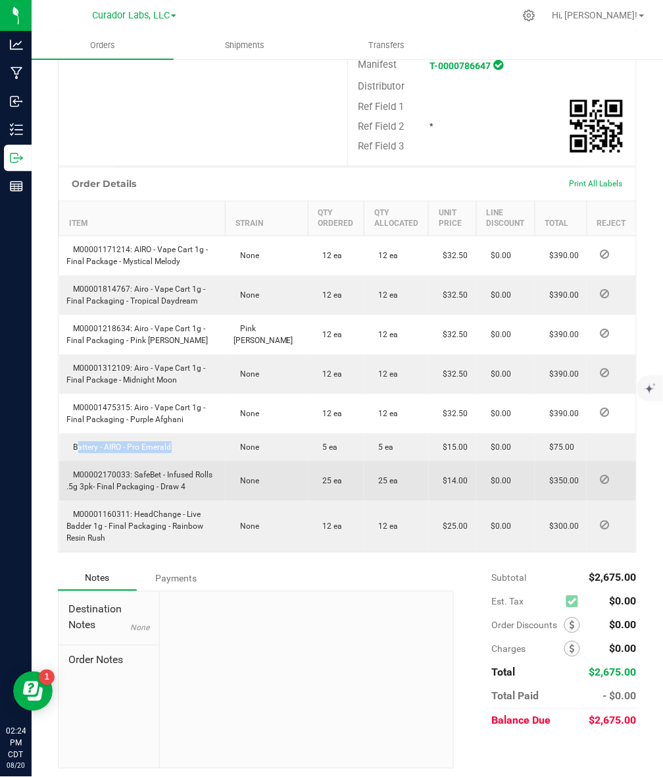
click at [137, 492] on span "M00002170033: SafeBet - Infused Rolls .5g 3pk- Final Packaging - Draw 4" at bounding box center [140, 481] width 146 height 21
drag, startPoint x: 133, startPoint y: 484, endPoint x: 198, endPoint y: 504, distance: 68.3
click at [198, 501] on td "M00002170033: SafeBet - Infused Rolls .5g 3pk- Final Packaging - Draw 4" at bounding box center [142, 480] width 166 height 39
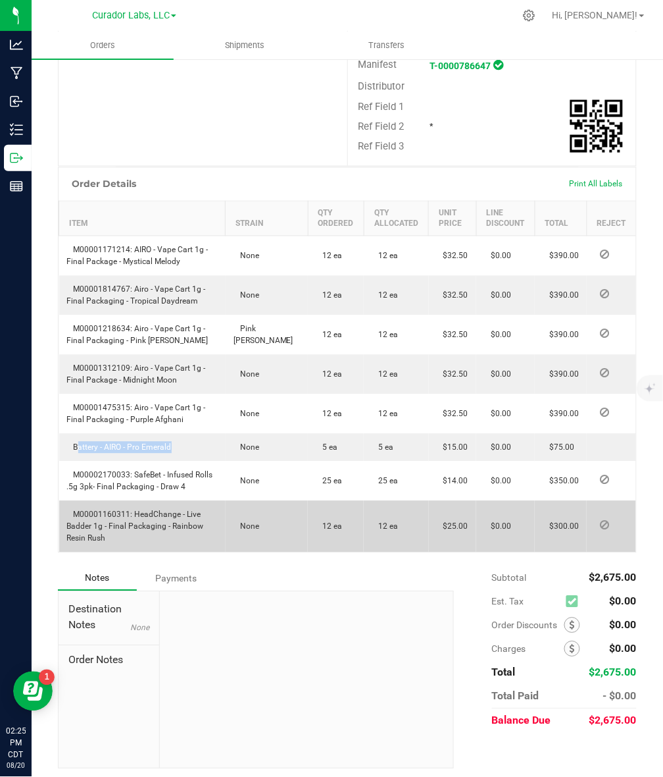
drag, startPoint x: 132, startPoint y: 523, endPoint x: 149, endPoint y: 544, distance: 27.1
click at [149, 544] on td "M00001160311: HeadChange - Live Badder 1g - Final Packaging - Rainbow Resin Rush" at bounding box center [142, 526] width 166 height 51
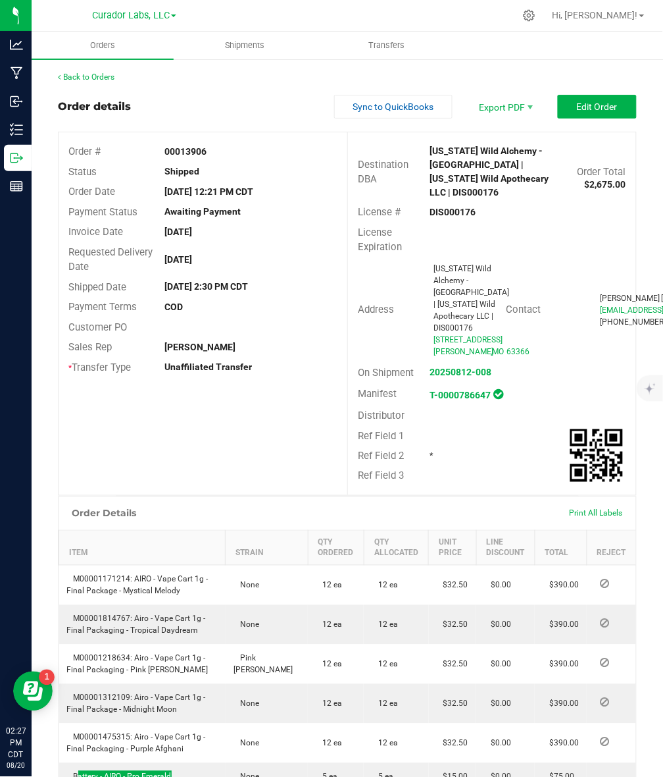
scroll to position [344, 0]
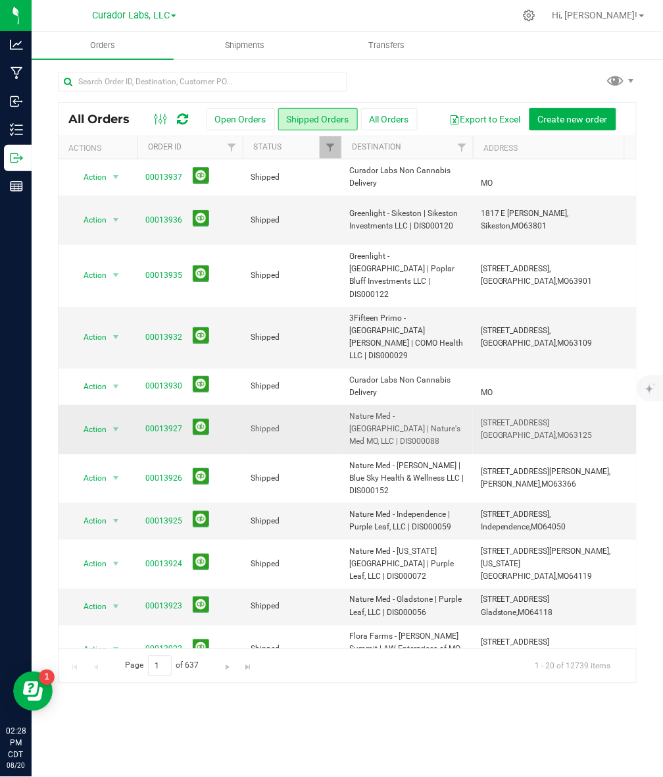
scroll to position [317, 0]
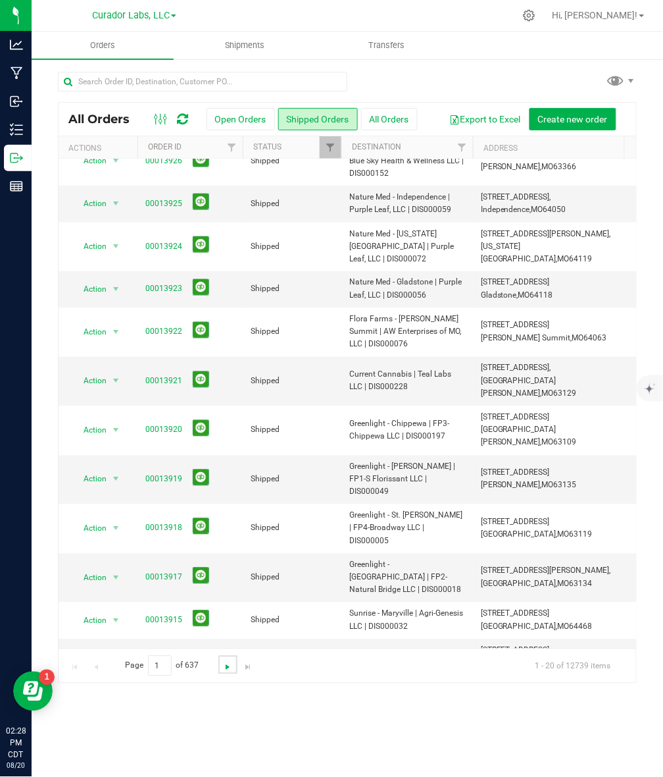
click at [222, 673] on span "Go to the next page" at bounding box center [227, 667] width 11 height 11
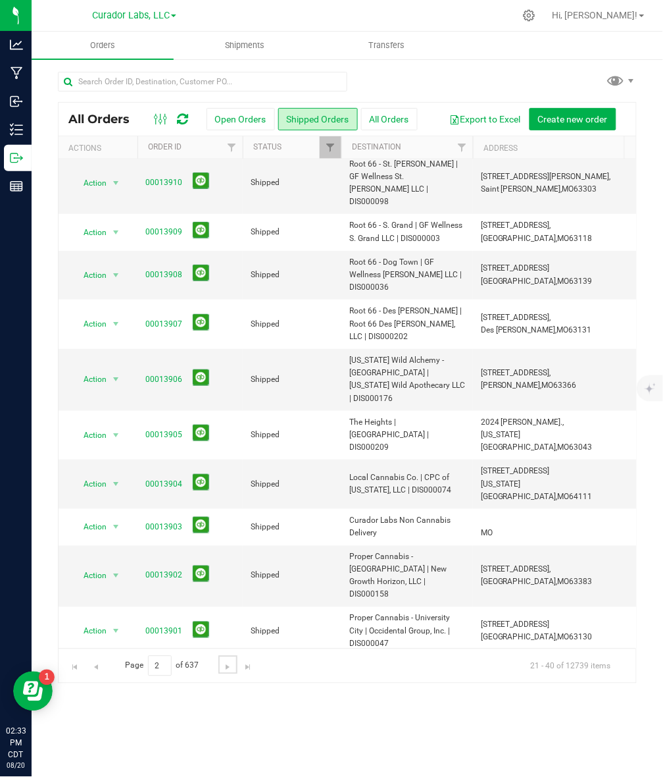
scroll to position [82, 0]
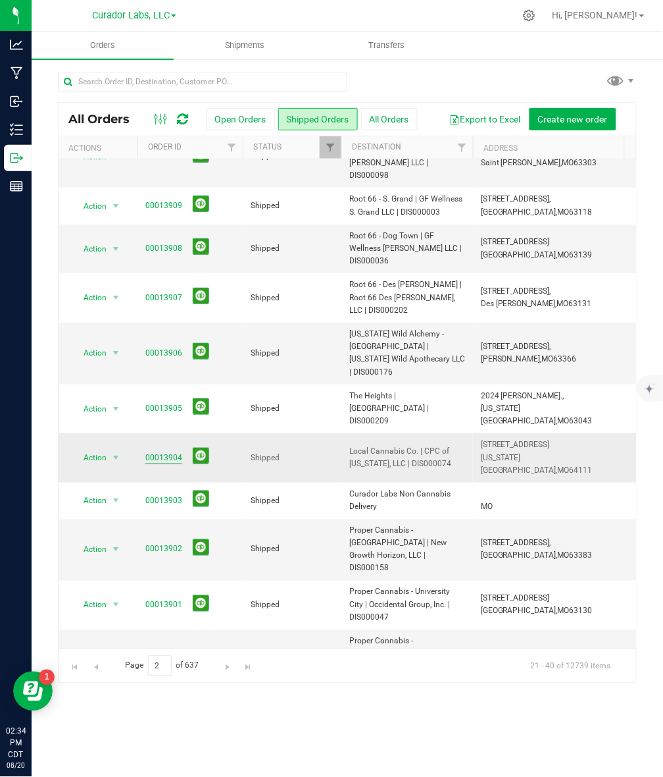
click at [153, 451] on link "00013904" at bounding box center [163, 457] width 37 height 13
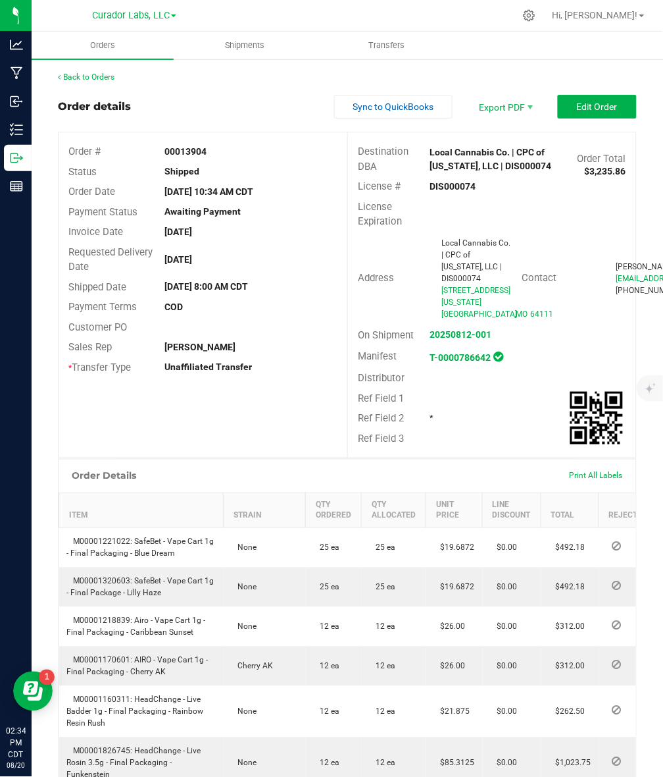
scroll to position [305, 0]
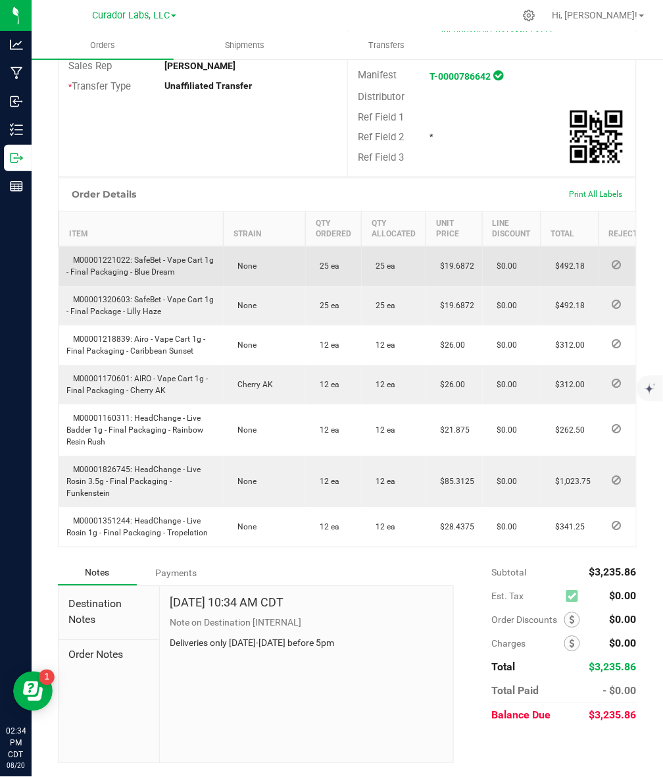
click at [159, 261] on span "M00001221022: SafeBet - Vape Cart 1g - Final Packaging - Blue Dream" at bounding box center [140, 266] width 147 height 21
drag, startPoint x: 133, startPoint y: 255, endPoint x: 178, endPoint y: 281, distance: 51.6
click at [178, 281] on td "M00001221022: SafeBet - Vape Cart 1g - Final Packaging - Blue Dream" at bounding box center [141, 267] width 165 height 40
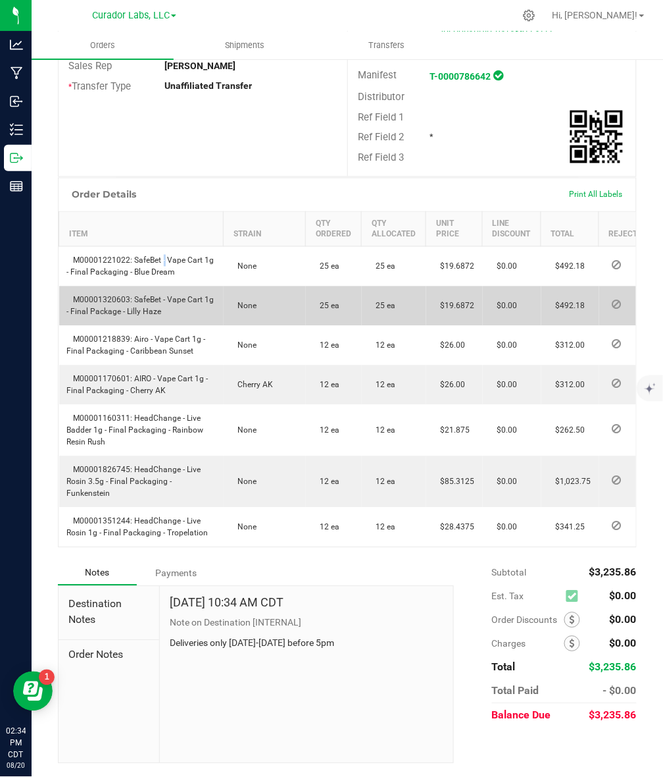
drag, startPoint x: 133, startPoint y: 300, endPoint x: 171, endPoint y: 319, distance: 42.7
click at [171, 319] on td "M00001320603: SafeBet - Vape Cart 1g - Final Package - Lilly Haze" at bounding box center [141, 305] width 165 height 39
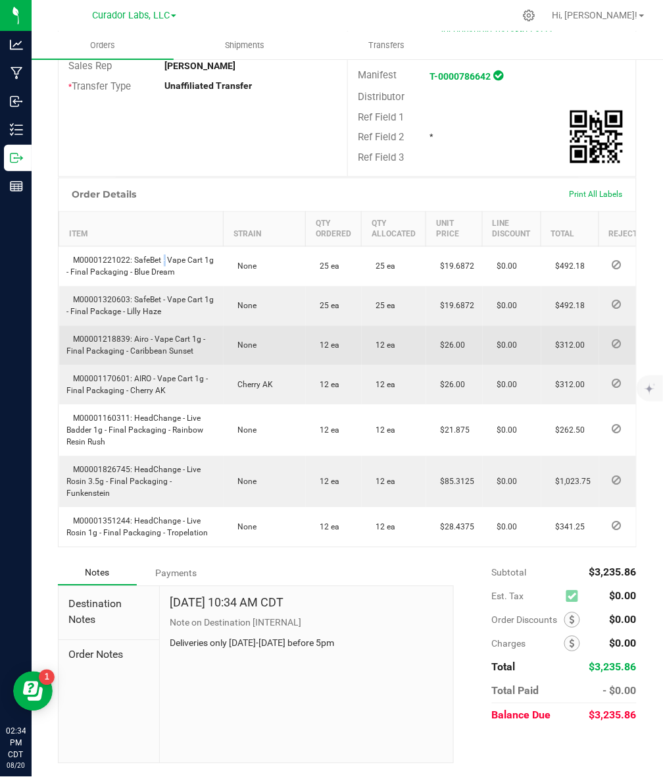
drag, startPoint x: 134, startPoint y: 338, endPoint x: 197, endPoint y: 355, distance: 66.3
click at [197, 355] on td "M00001218839: Airo - Vape Cart 1g - Final Packaging - Caribbean Sunset" at bounding box center [141, 345] width 165 height 39
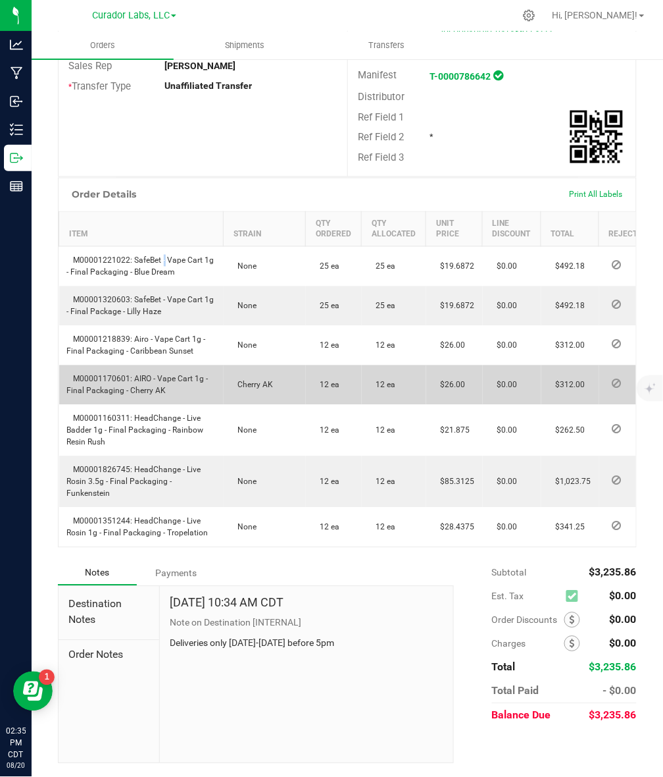
drag, startPoint x: 133, startPoint y: 375, endPoint x: 176, endPoint y: 403, distance: 51.8
click at [176, 403] on td "M00001170601: AIRO - Vape Cart 1g - Final Packaging - Cherry AK" at bounding box center [141, 384] width 165 height 39
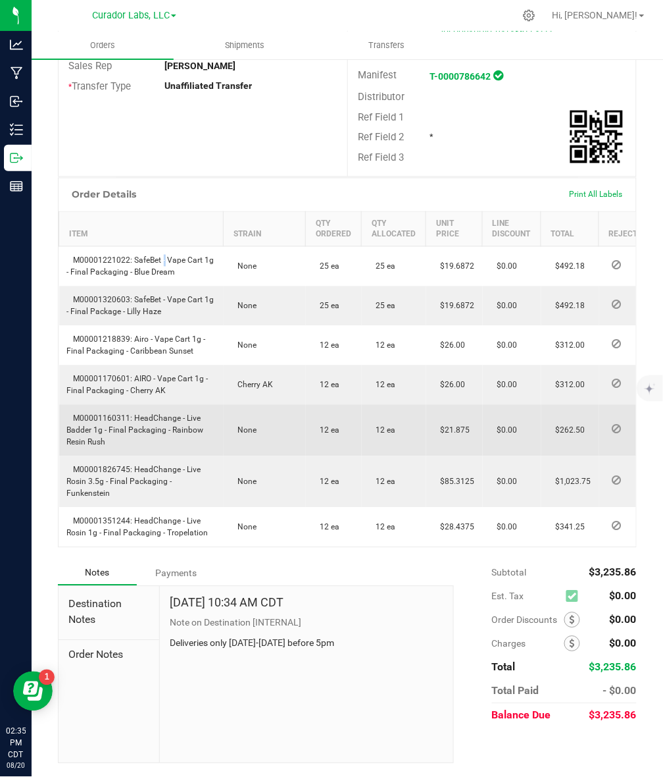
drag, startPoint x: 133, startPoint y: 419, endPoint x: 147, endPoint y: 446, distance: 30.3
click at [147, 446] on td "M00001160311: HeadChange - Live Badder 1g - Final Packaging - Rainbow Resin Rush" at bounding box center [141, 430] width 165 height 51
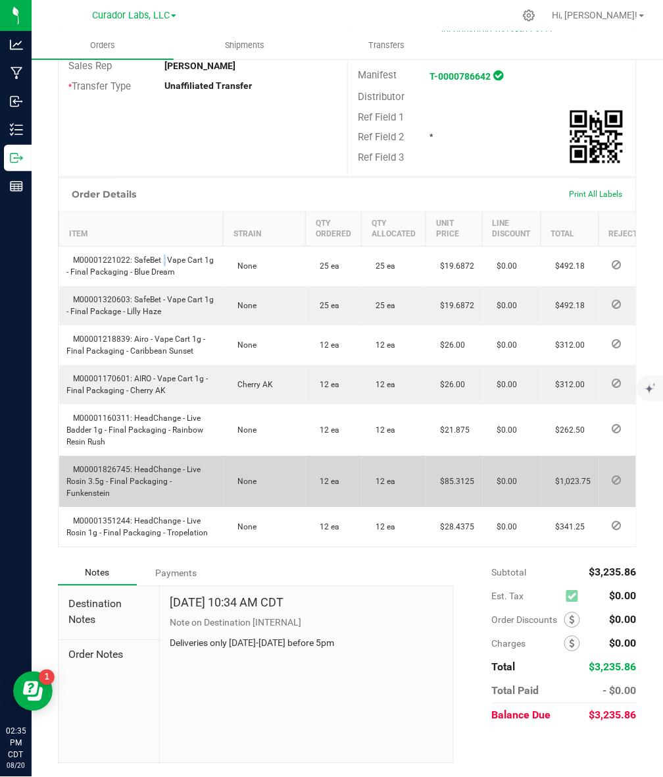
drag, startPoint x: 133, startPoint y: 471, endPoint x: 218, endPoint y: 486, distance: 86.9
click at [218, 486] on td "M00001826745: HeadChange - Live Rosin 3.5g - Final Packaging - Funkenstein" at bounding box center [141, 481] width 165 height 51
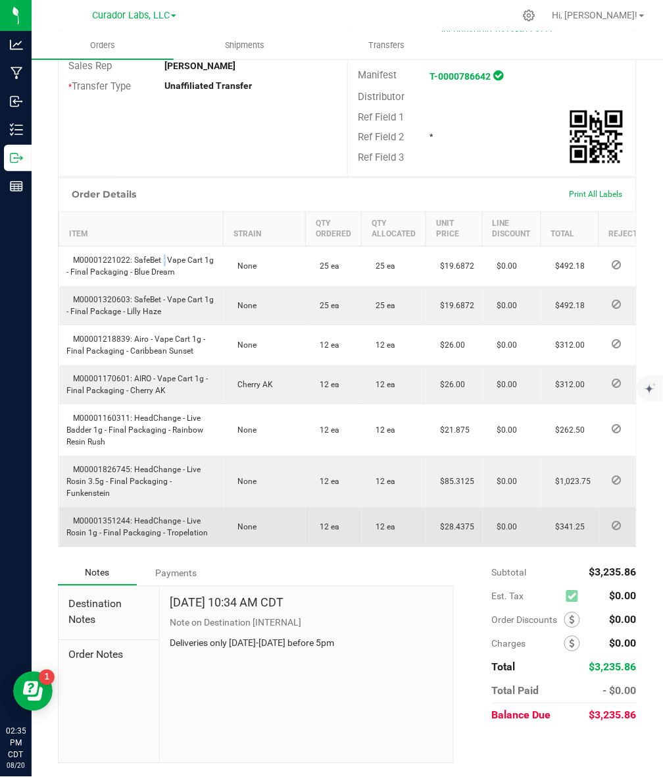
drag, startPoint x: 132, startPoint y: 507, endPoint x: 212, endPoint y: 525, distance: 81.6
click at [212, 525] on td "M00001351244: HeadChange - Live Rosin 1g - Final Packaging - Tropelation" at bounding box center [141, 526] width 165 height 39
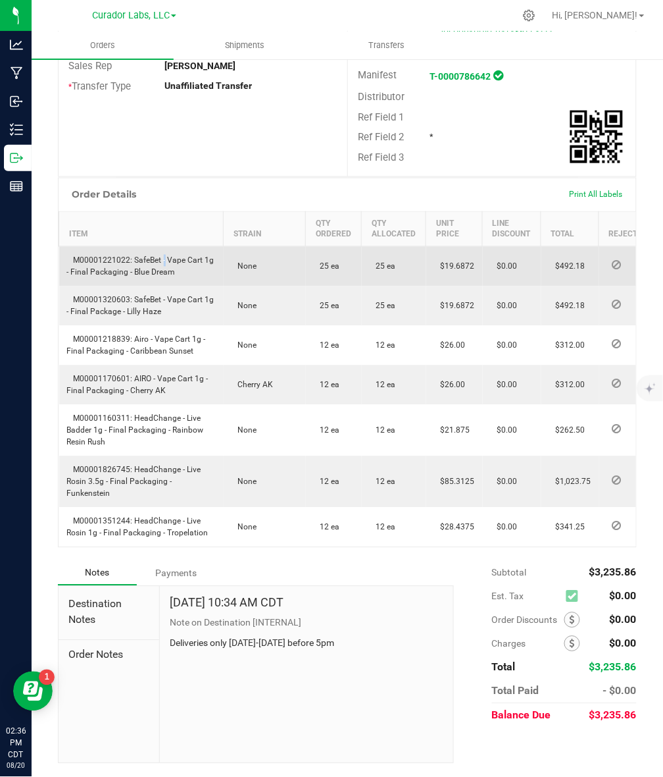
click at [442, 265] on span "$19.6872" at bounding box center [454, 266] width 41 height 9
click at [449, 270] on span "$19.6872" at bounding box center [454, 266] width 41 height 9
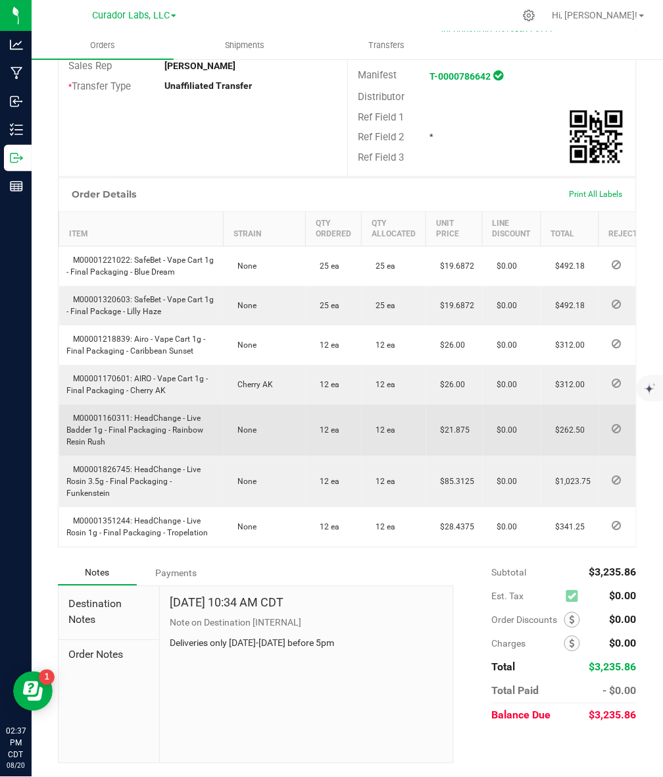
click at [456, 426] on span "$21.875" at bounding box center [452, 430] width 36 height 9
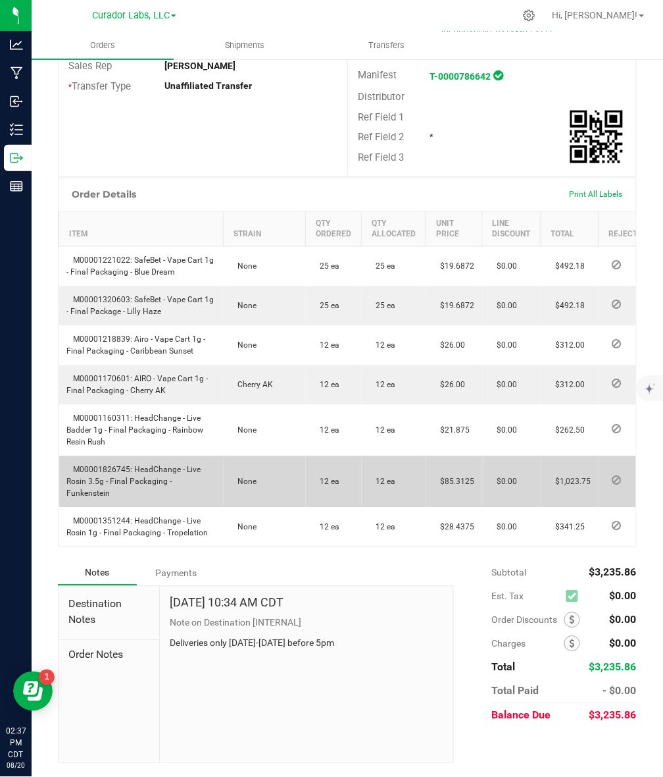
click at [457, 469] on td "$85.3125" at bounding box center [454, 481] width 57 height 51
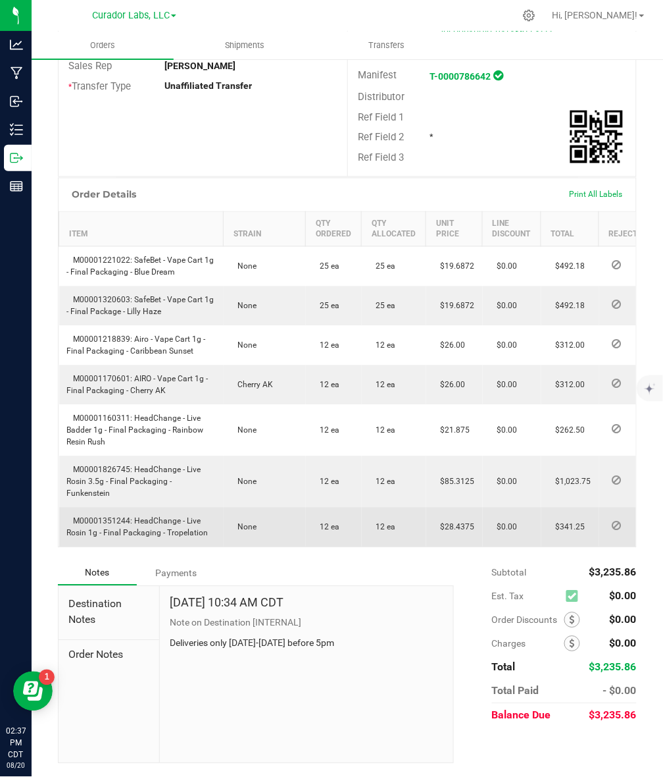
click at [457, 523] on span "$28.4375" at bounding box center [454, 527] width 41 height 9
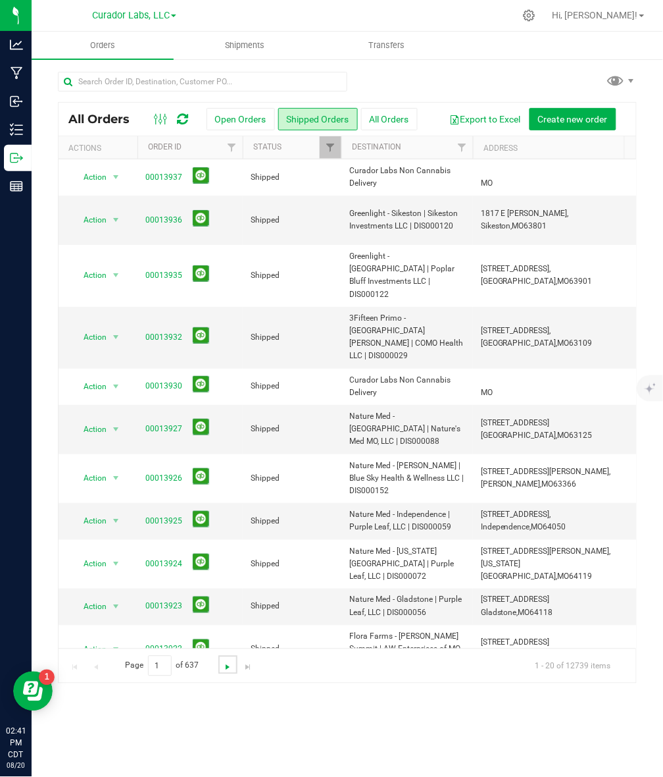
click at [228, 668] on span "Go to the next page" at bounding box center [227, 667] width 11 height 11
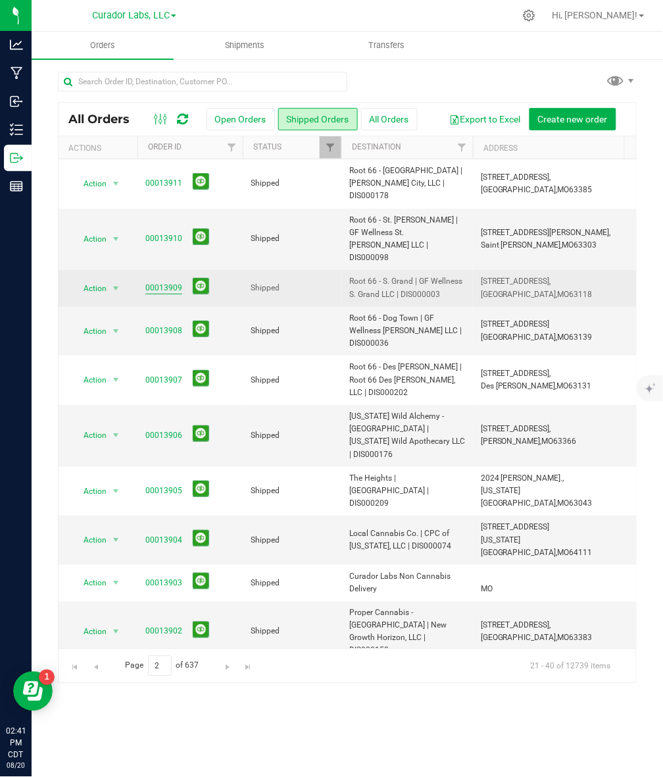
click at [163, 282] on link "00013909" at bounding box center [163, 288] width 37 height 13
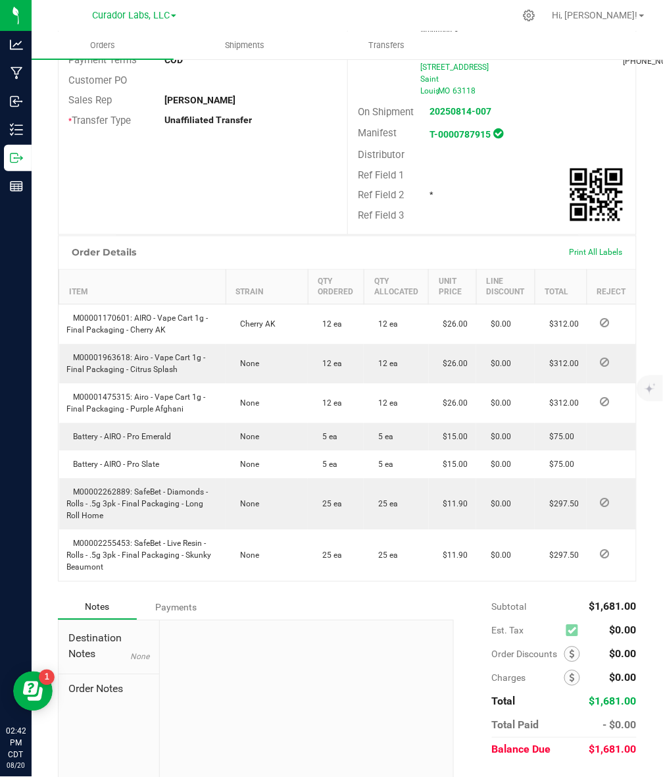
scroll to position [293, 0]
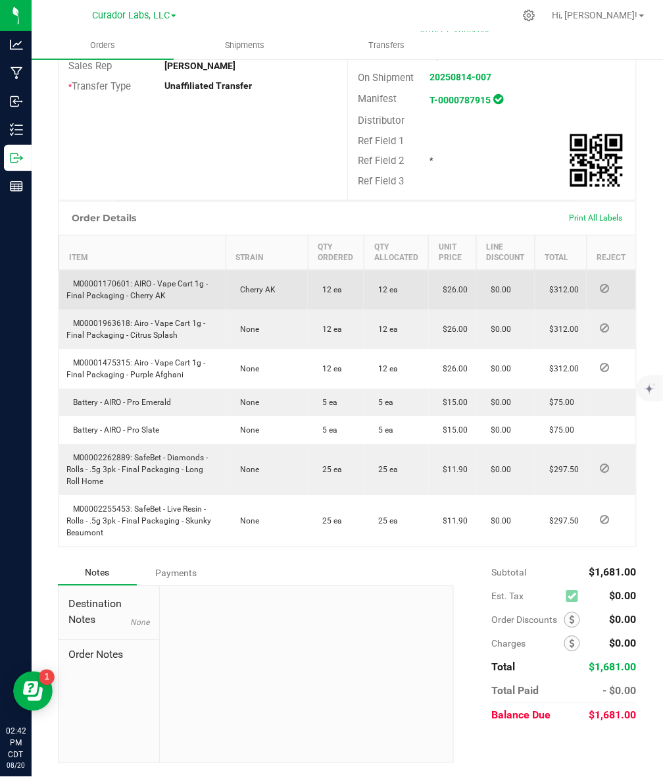
drag, startPoint x: 132, startPoint y: 284, endPoint x: 176, endPoint y: 301, distance: 47.1
click at [176, 301] on td "M00001170601: AIRO - Vape Cart 1g - Final Packaging - Cherry AK" at bounding box center [142, 290] width 167 height 40
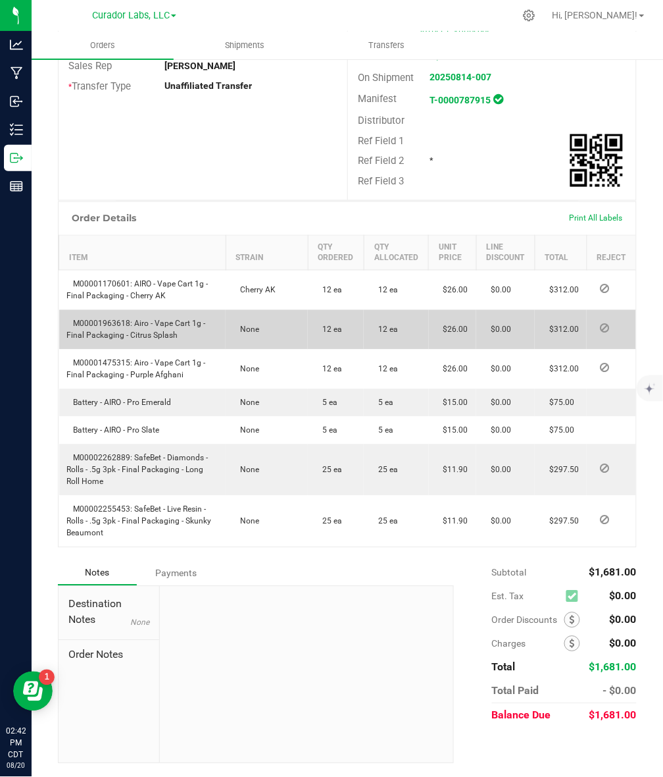
drag, startPoint x: 133, startPoint y: 324, endPoint x: 188, endPoint y: 337, distance: 56.2
click at [188, 337] on td "M00001963618: Airo - Vape Cart 1g - Final Packaging - Citrus Splash" at bounding box center [142, 329] width 167 height 39
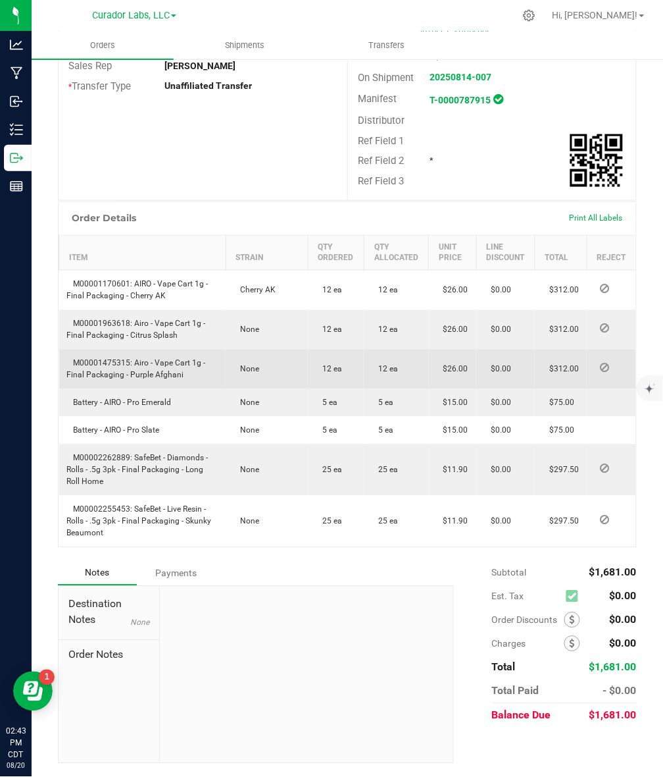
drag, startPoint x: 133, startPoint y: 362, endPoint x: 182, endPoint y: 384, distance: 53.9
click at [182, 384] on td "M00001475315: Airo - Vape Cart 1g - Final Packaging - Purple Afghani" at bounding box center [142, 368] width 167 height 39
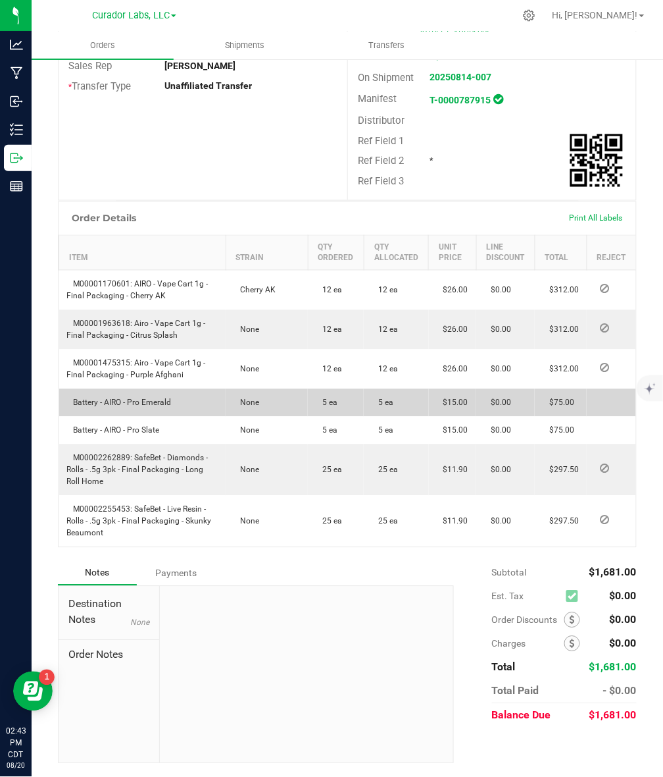
click at [102, 416] on td "Battery - AIRO - Pro Emerald" at bounding box center [142, 403] width 167 height 28
click at [102, 405] on span "Battery - AIRO - Pro Emerald" at bounding box center [119, 402] width 105 height 9
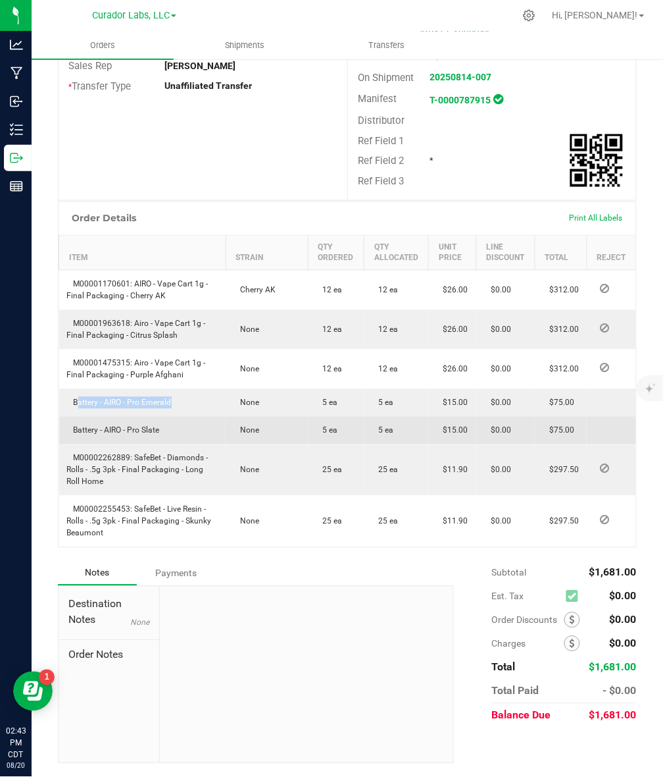
click at [120, 426] on span "Battery - AIRO - Pro Slate" at bounding box center [113, 430] width 93 height 9
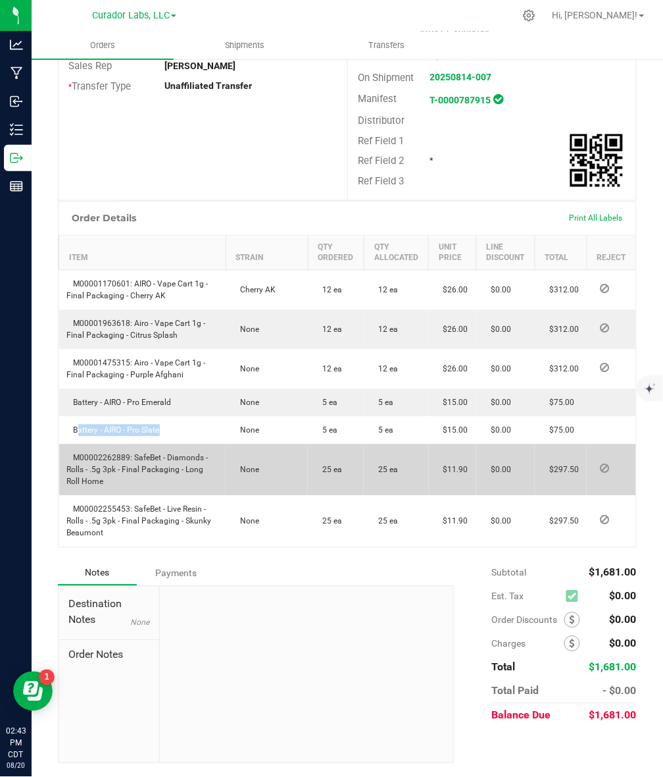
drag, startPoint x: 138, startPoint y: 461, endPoint x: 148, endPoint y: 479, distance: 20.3
click at [148, 479] on td "M00002262889: SafeBet - Diamonds - Rolls - .5g 3pk - Final Packaging - Long Rol…" at bounding box center [142, 469] width 167 height 51
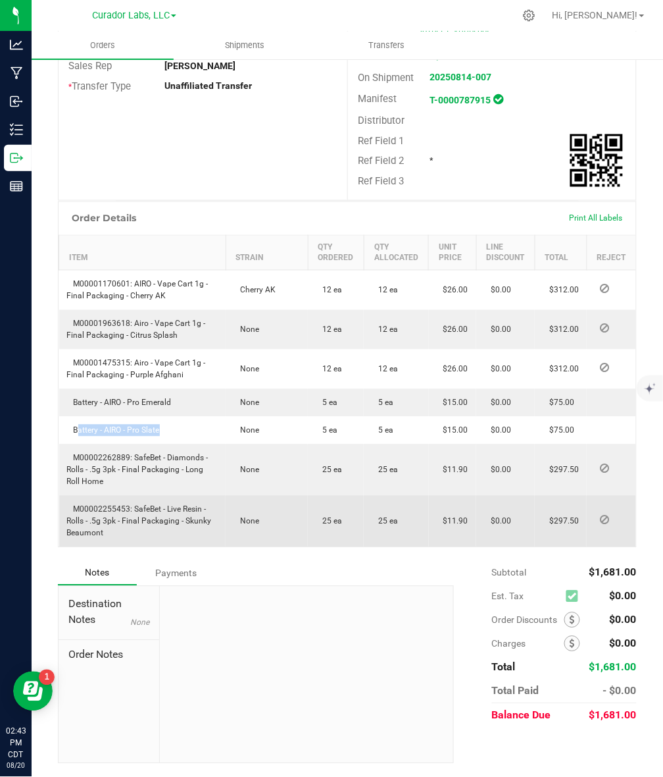
drag, startPoint x: 136, startPoint y: 514, endPoint x: 141, endPoint y: 530, distance: 17.3
click at [141, 530] on td "M00002255453: SafeBet - Live Resin - Rolls - .5g 3pk - Final Packaging - Skunky…" at bounding box center [142, 521] width 167 height 51
click at [182, 524] on span "M00002255453: SafeBet - Live Resin - Rolls - .5g 3pk - Final Packaging - Skunky…" at bounding box center [139, 521] width 145 height 33
drag, startPoint x: 183, startPoint y: 522, endPoint x: 188, endPoint y: 538, distance: 17.3
click at [188, 538] on td "M00002255453: SafeBet - Live Resin - Rolls - .5g 3pk - Final Packaging - Skunky…" at bounding box center [142, 521] width 167 height 51
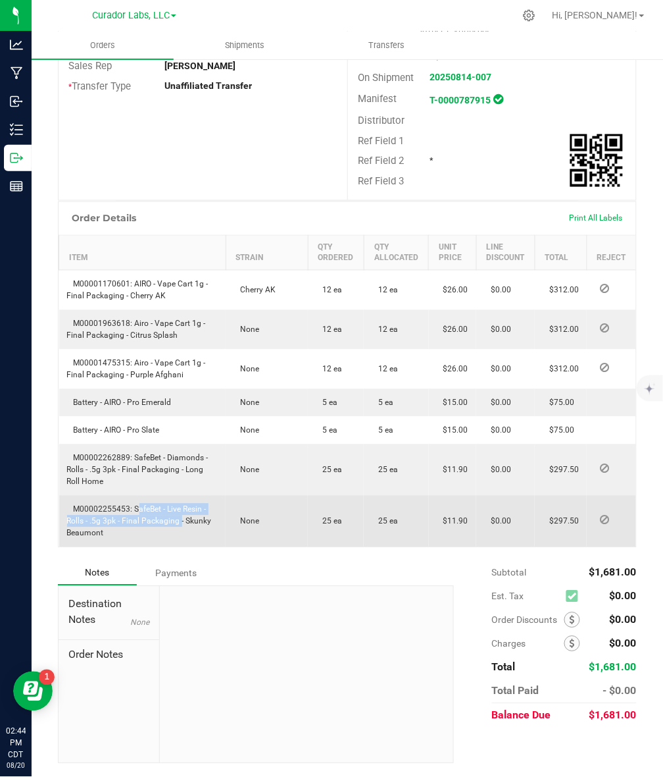
drag, startPoint x: 133, startPoint y: 507, endPoint x: 176, endPoint y: 525, distance: 46.9
click at [176, 525] on span "M00002255453: SafeBet - Live Resin - Rolls - .5g 3pk - Final Packaging - Skunky…" at bounding box center [139, 521] width 145 height 33
click at [173, 521] on span "M00002255453: SafeBet - Live Resin - Rolls - .5g 3pk - Final Packaging - Skunky…" at bounding box center [139, 521] width 145 height 33
drag, startPoint x: 133, startPoint y: 505, endPoint x: 143, endPoint y: 534, distance: 30.6
click at [143, 534] on td "M00002255453: SafeBet - Live Resin - Rolls - .5g 3pk - Final Packaging - Skunky…" at bounding box center [142, 521] width 167 height 51
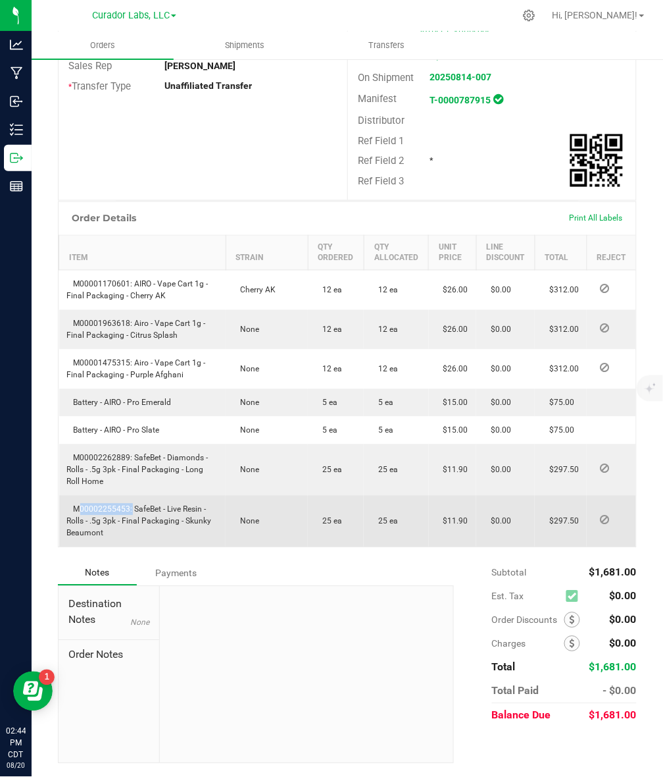
drag, startPoint x: 74, startPoint y: 508, endPoint x: 128, endPoint y: 511, distance: 54.1
click at [128, 511] on span "M00002255453: SafeBet - Live Resin - Rolls - .5g 3pk - Final Packaging - Skunky…" at bounding box center [139, 521] width 145 height 33
click at [116, 535] on td "M00002255453: SafeBet - Live Resin - Rolls - .5g 3pk - Final Packaging - Skunky…" at bounding box center [142, 521] width 167 height 51
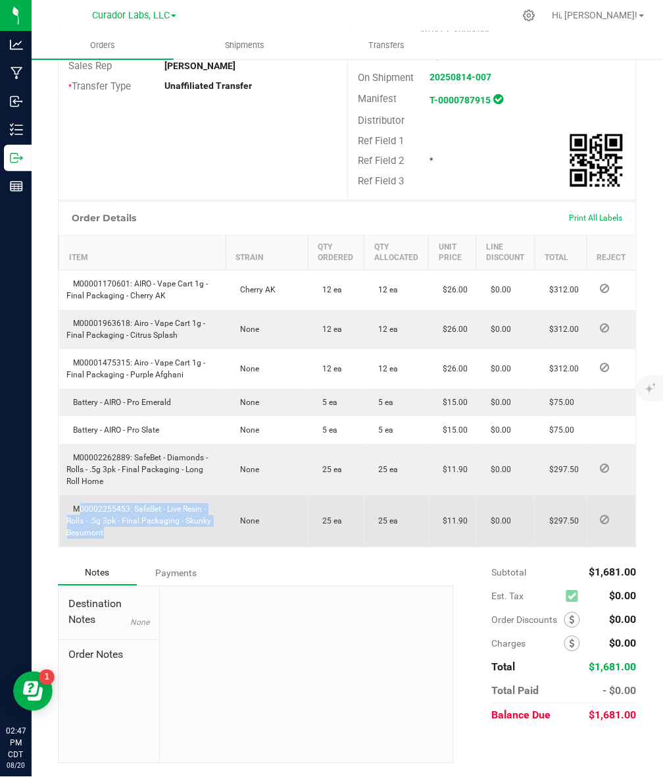
click at [119, 527] on td "M00002255453: SafeBet - Live Resin - Rolls - .5g 3pk - Final Packaging - Skunky…" at bounding box center [142, 521] width 167 height 51
click at [117, 527] on td "M00002255453: SafeBet - Live Resin - Rolls - .5g 3pk - Final Packaging - Skunky…" at bounding box center [142, 521] width 167 height 51
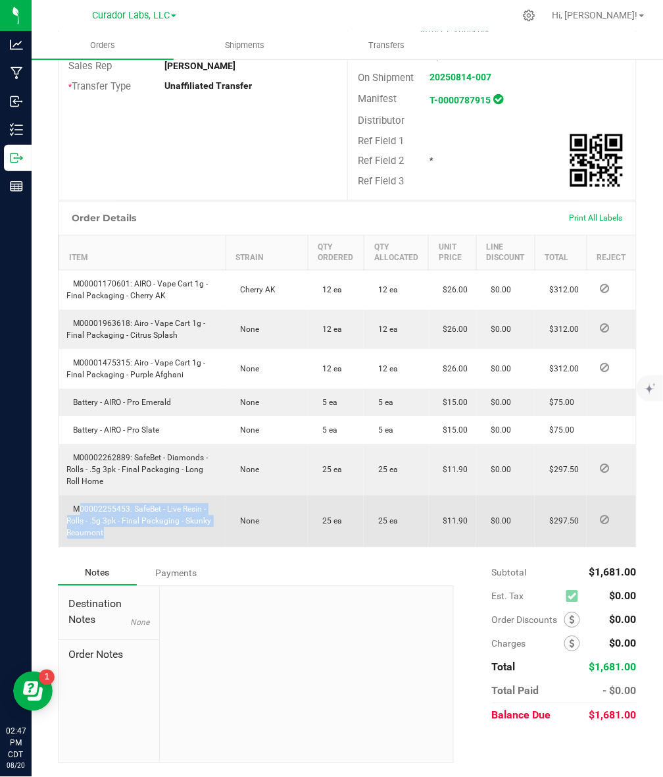
click at [114, 520] on span "M00002255453: SafeBet - Live Resin - Rolls - .5g 3pk - Final Packaging - Skunky…" at bounding box center [139, 521] width 145 height 33
drag, startPoint x: 132, startPoint y: 508, endPoint x: 142, endPoint y: 530, distance: 24.5
click at [142, 530] on td "M00002255453: SafeBet - Live Resin - Rolls - .5g 3pk - Final Packaging - Skunky…" at bounding box center [142, 521] width 167 height 51
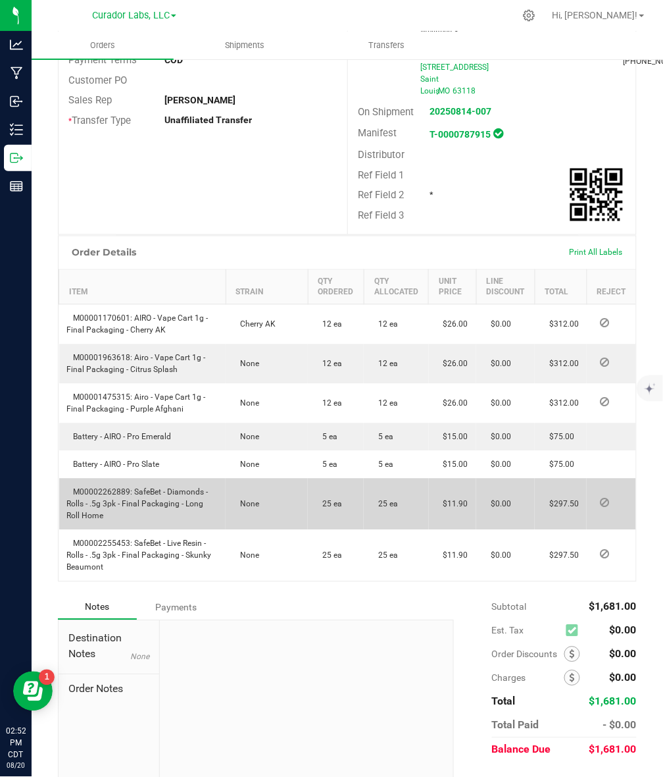
scroll to position [0, 0]
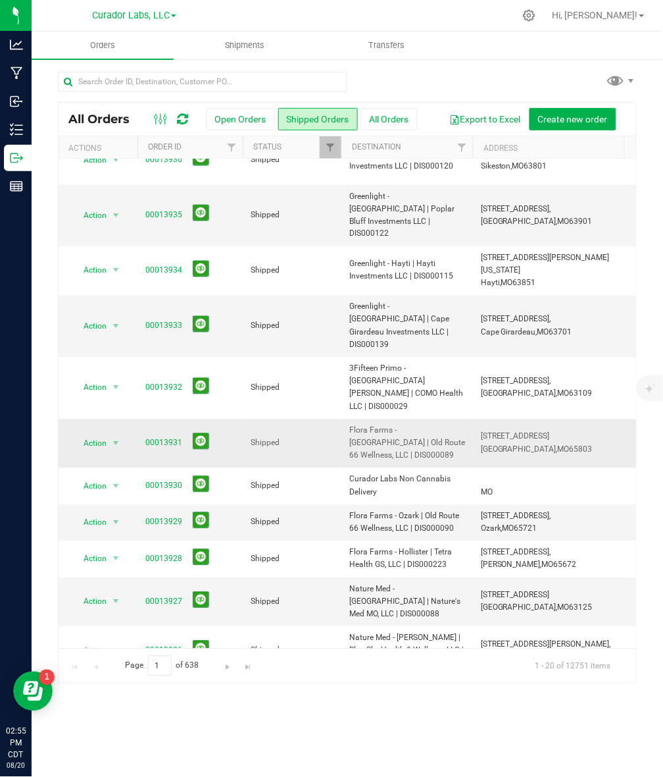
scroll to position [367, 0]
click at [220, 663] on link "Go to the next page" at bounding box center [227, 664] width 19 height 18
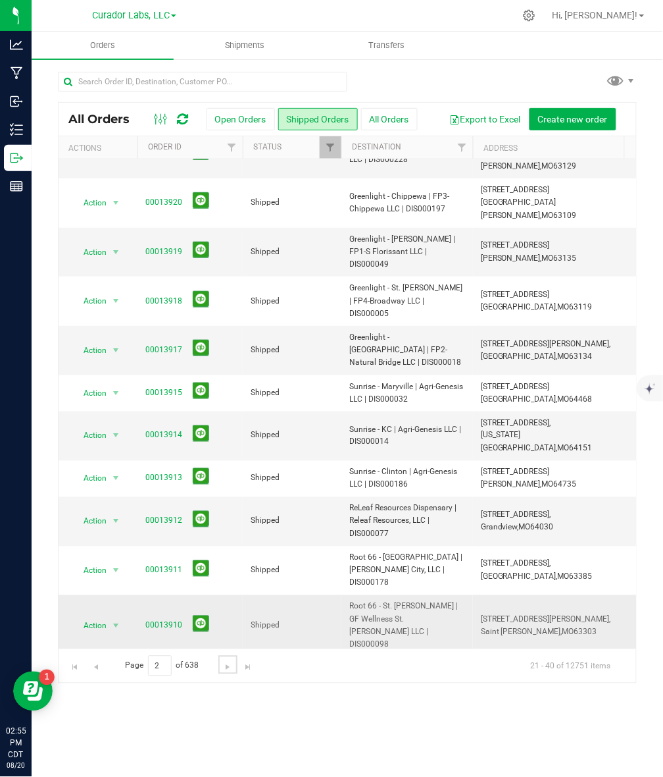
scroll to position [317, 0]
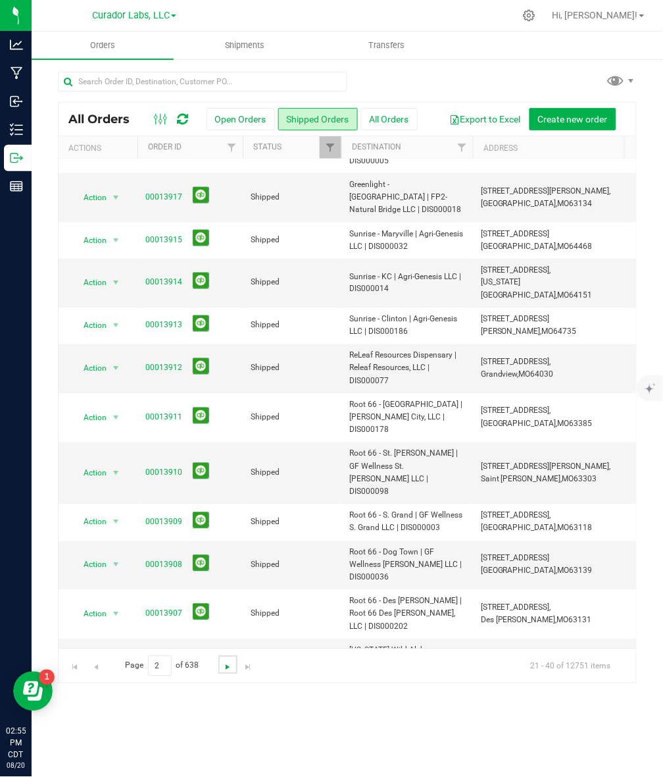
click at [229, 665] on span "Go to the next page" at bounding box center [227, 667] width 11 height 11
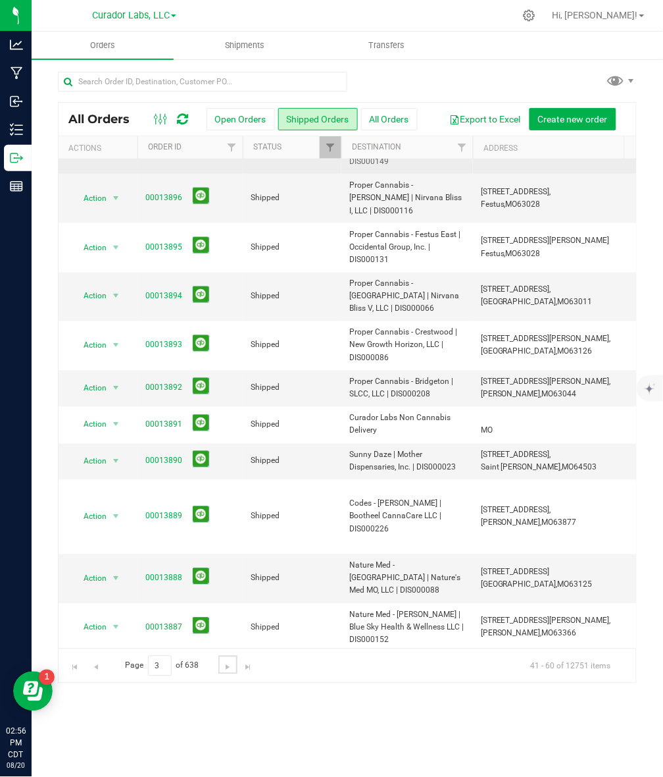
scroll to position [405, 0]
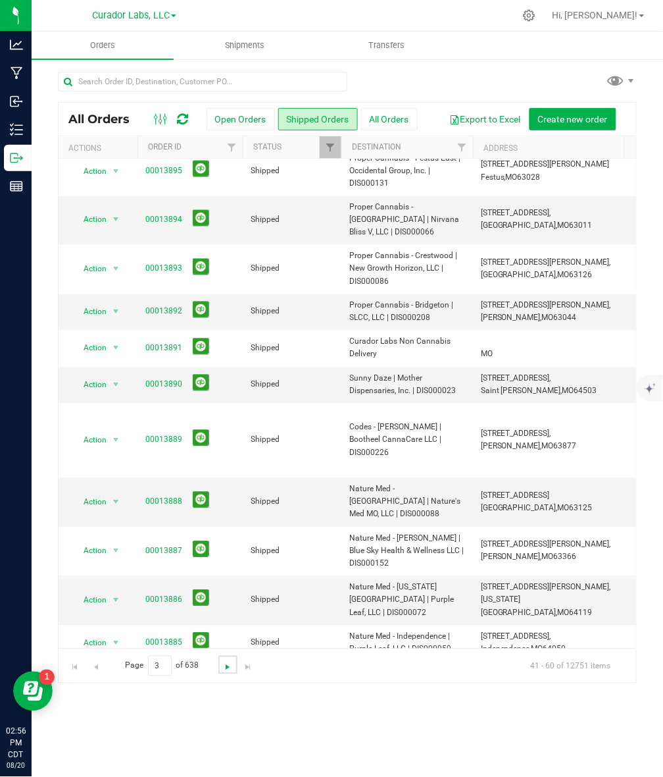
click at [226, 666] on span "Go to the next page" at bounding box center [227, 667] width 11 height 11
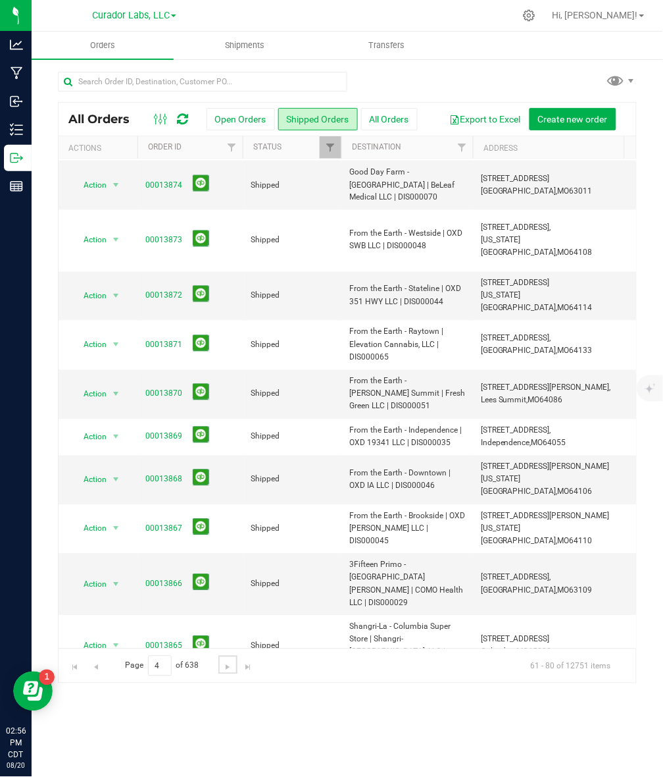
scroll to position [0, 0]
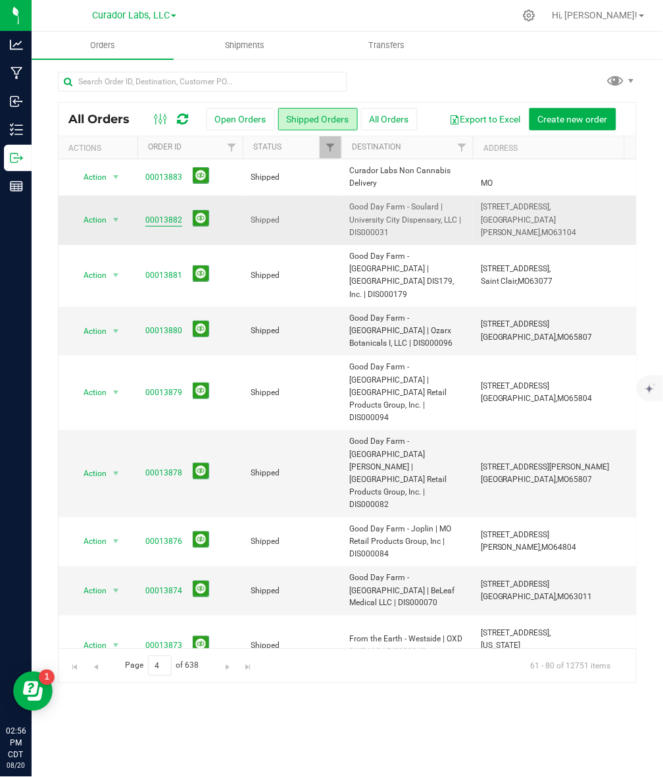
click at [165, 219] on link "00013882" at bounding box center [163, 220] width 37 height 13
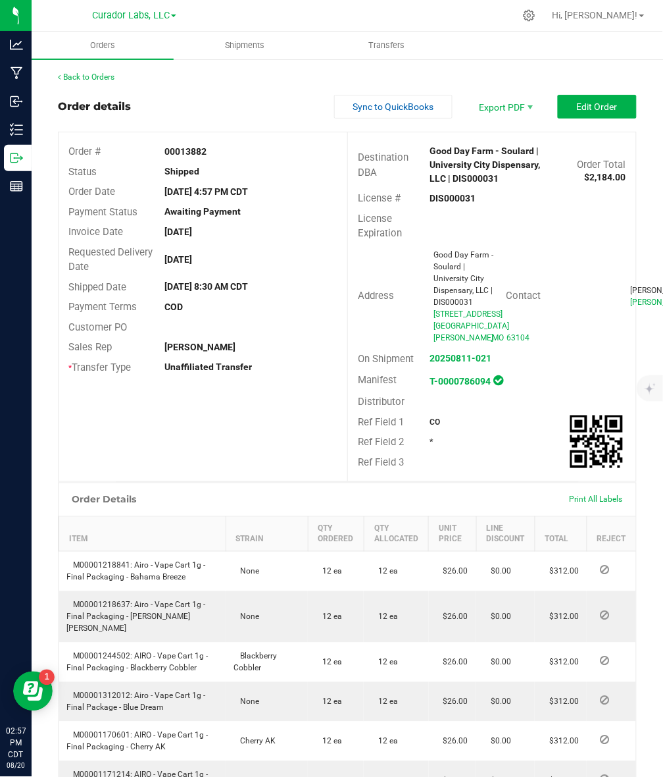
drag, startPoint x: 422, startPoint y: 467, endPoint x: 433, endPoint y: 469, distance: 11.3
click at [433, 428] on div "CO" at bounding box center [481, 422] width 120 height 12
drag, startPoint x: 162, startPoint y: 349, endPoint x: 206, endPoint y: 346, distance: 44.3
click at [206, 346] on div "[PERSON_NAME]" at bounding box center [251, 347] width 193 height 14
click at [211, 415] on div "Order # 00013882 Status Shipped Order Date [DATE] 4:57 PM CDT Payment Status Aw…" at bounding box center [348, 306] width 578 height 349
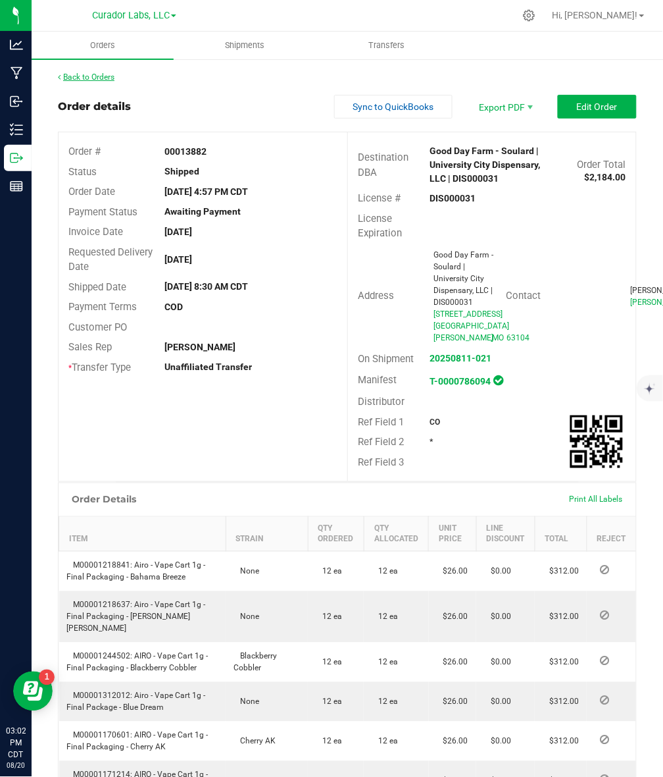
click at [91, 73] on link "Back to Orders" at bounding box center [86, 76] width 57 height 9
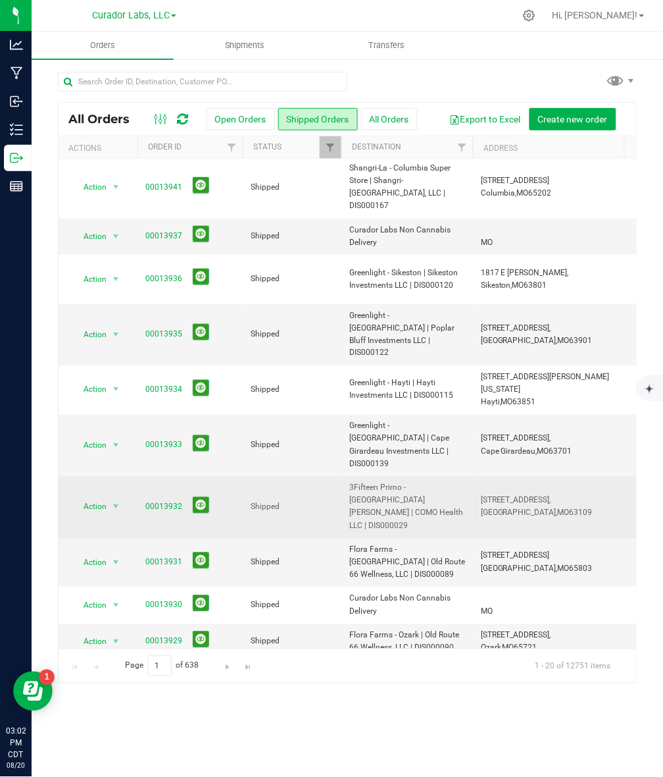
scroll to position [367, 0]
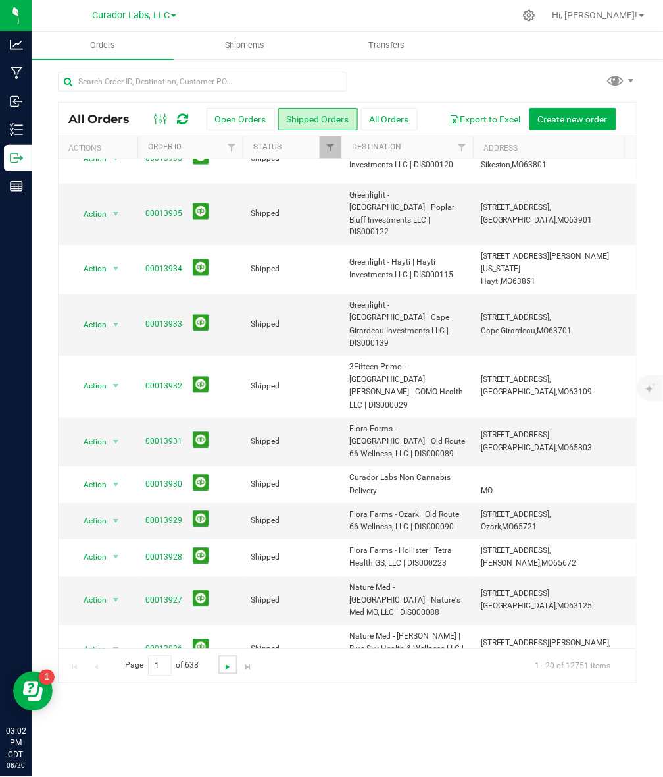
click at [228, 668] on span "Go to the next page" at bounding box center [227, 667] width 11 height 11
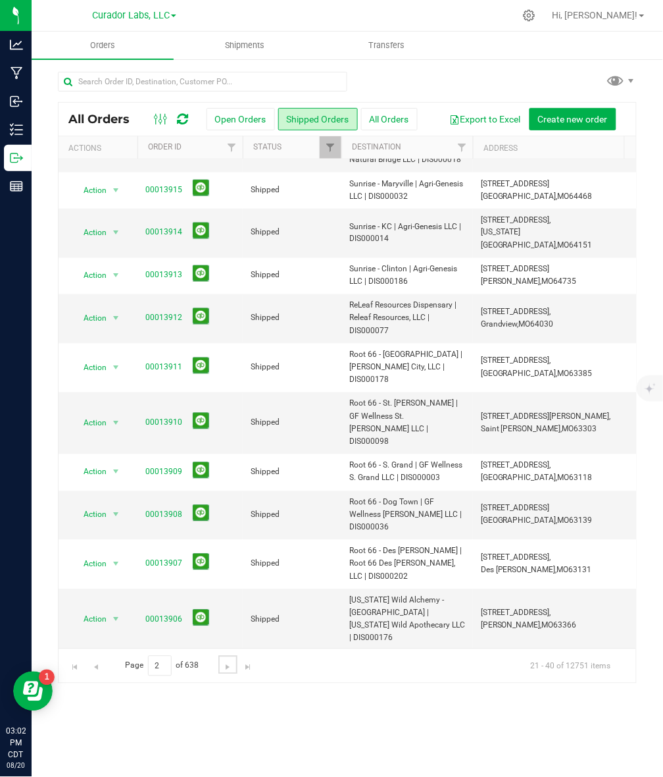
scroll to position [0, 0]
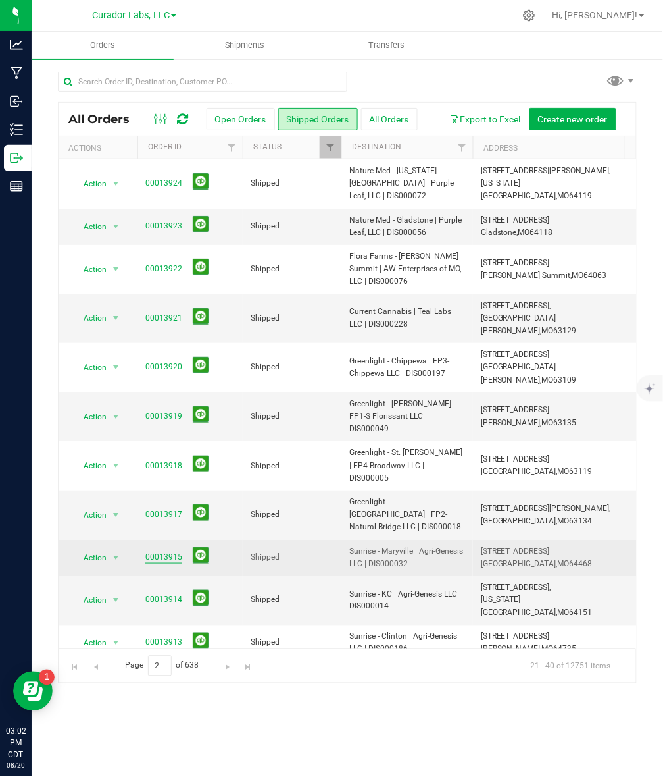
click at [170, 551] on link "00013915" at bounding box center [163, 557] width 37 height 13
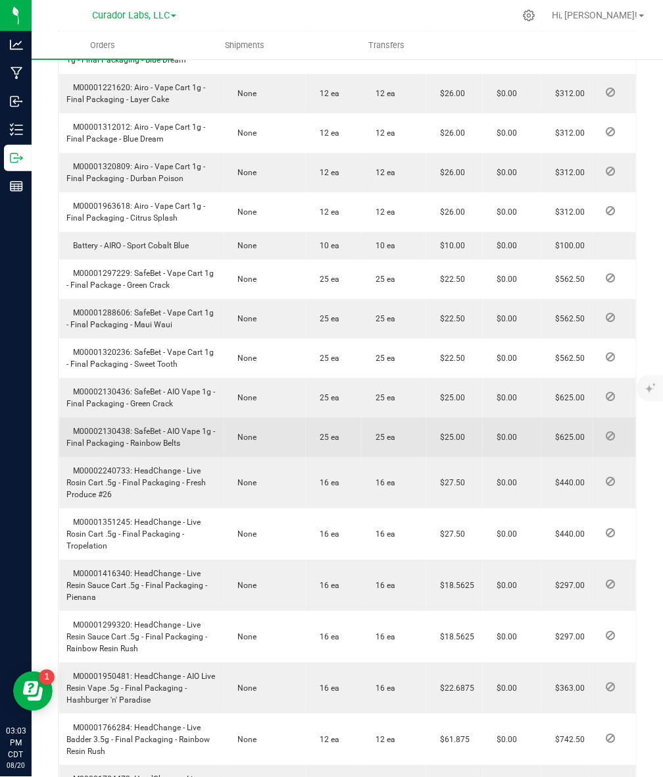
scroll to position [411, 0]
